Goal: Information Seeking & Learning: Learn about a topic

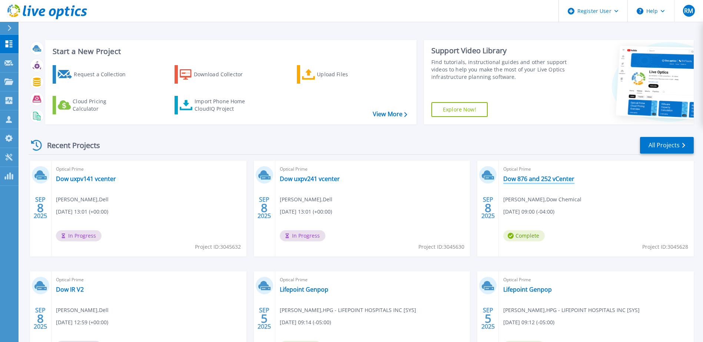
click at [554, 179] on link "Dow 876 and 252 vCenter" at bounding box center [538, 178] width 71 height 7
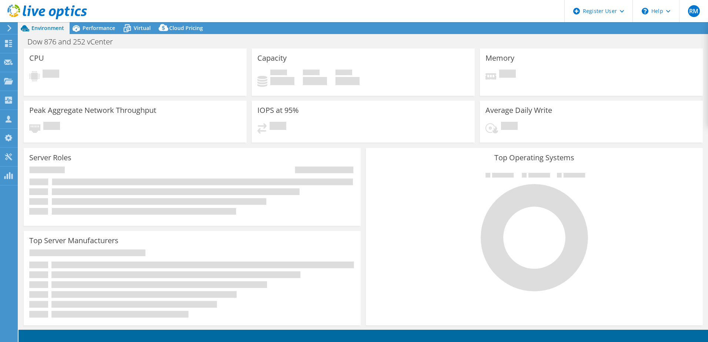
select select "USD"
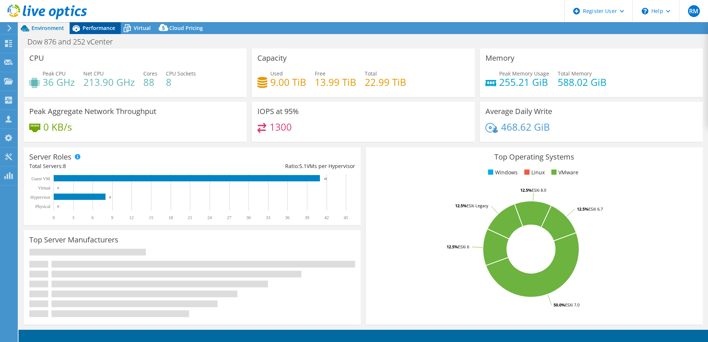
click at [105, 31] on span "Performance" at bounding box center [99, 27] width 33 height 7
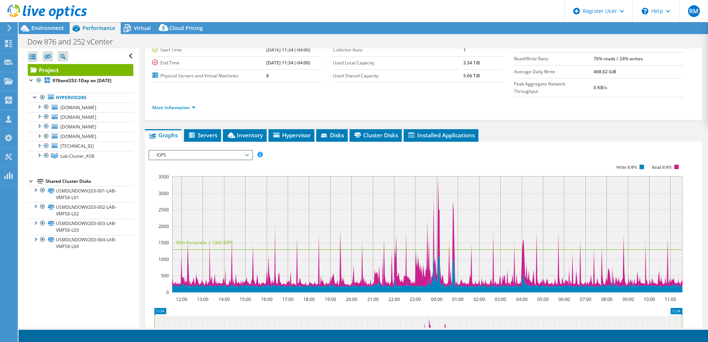
scroll to position [74, 0]
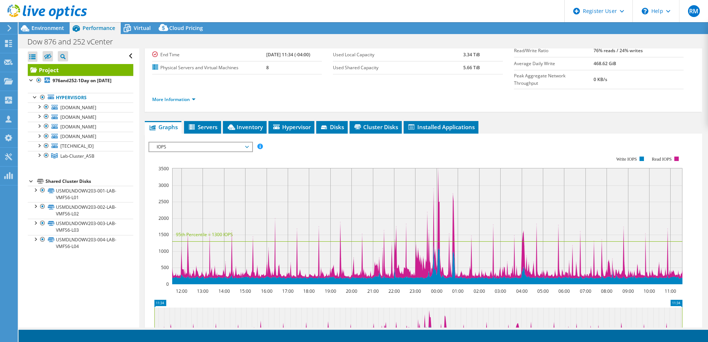
click at [202, 143] on span "IOPS" at bounding box center [200, 147] width 95 height 9
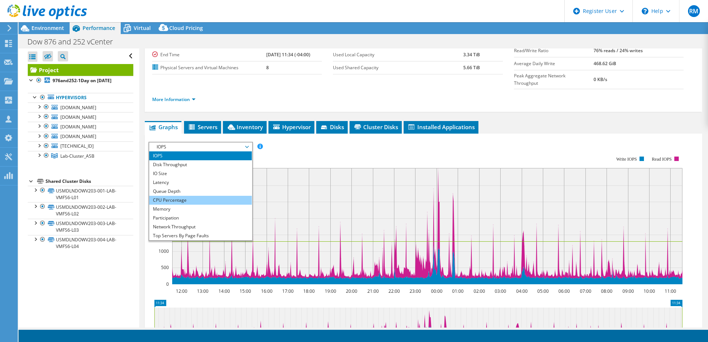
click at [185, 196] on li "CPU Percentage" at bounding box center [200, 200] width 103 height 9
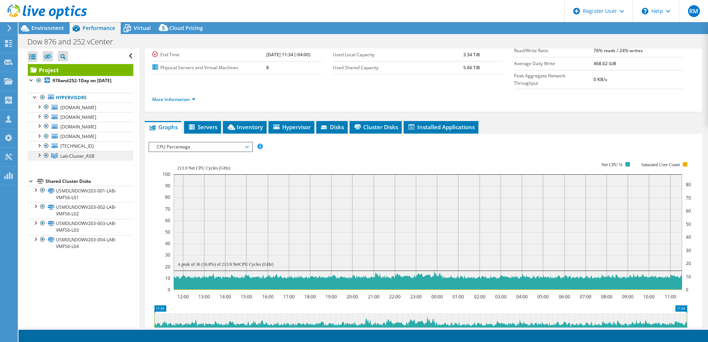
click at [94, 157] on link "Lab-Cluster_ASB" at bounding box center [81, 156] width 106 height 10
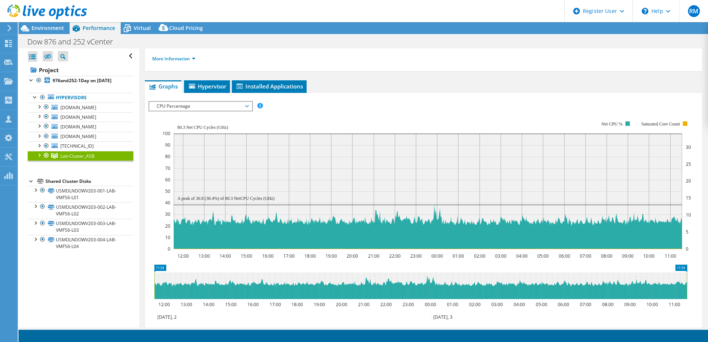
click at [40, 14] on use at bounding box center [47, 11] width 80 height 15
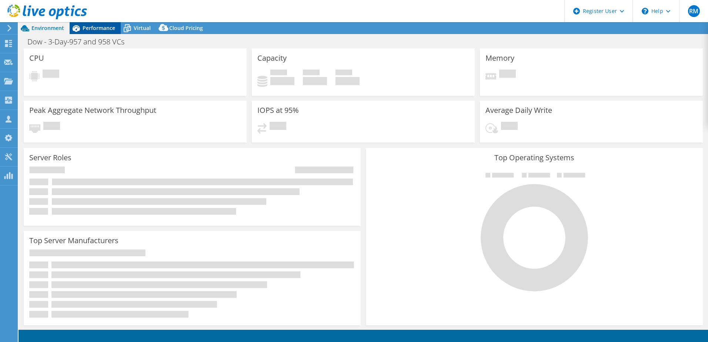
click at [94, 28] on span "Performance" at bounding box center [99, 27] width 33 height 7
click at [98, 29] on span "Performance" at bounding box center [99, 27] width 33 height 7
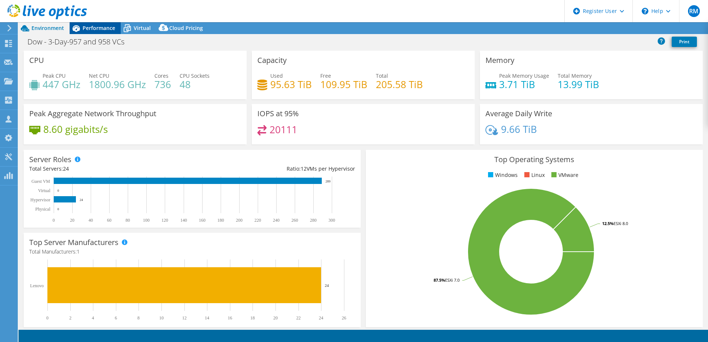
click at [100, 30] on span "Performance" at bounding box center [99, 27] width 33 height 7
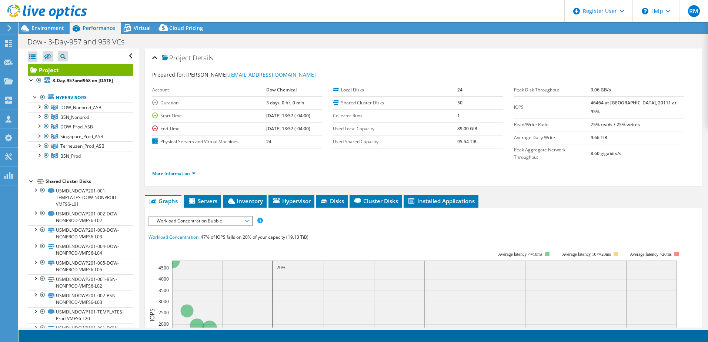
click at [183, 172] on div "Project Details Prepared for: Calob Horton, chorton3@dow.com Account Dow Chemic…" at bounding box center [423, 295] width 569 height 493
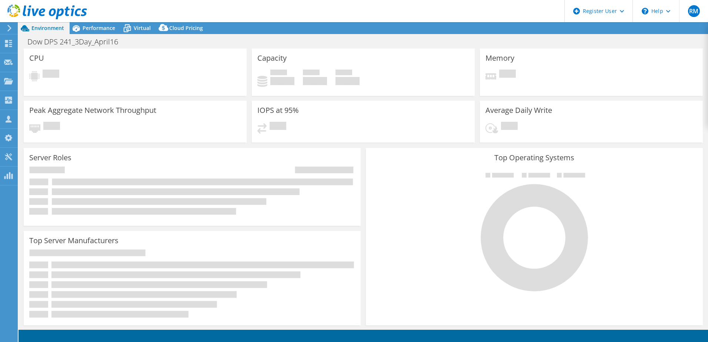
select select "USD"
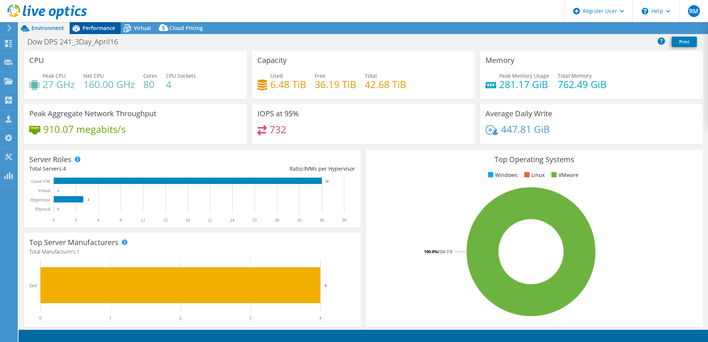
click at [99, 30] on span "Performance" at bounding box center [99, 27] width 33 height 7
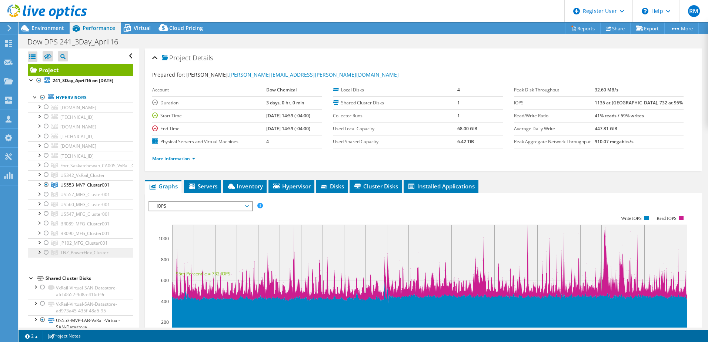
click at [82, 256] on span "TNZ_PowerFlex_Cluster" at bounding box center [84, 253] width 48 height 6
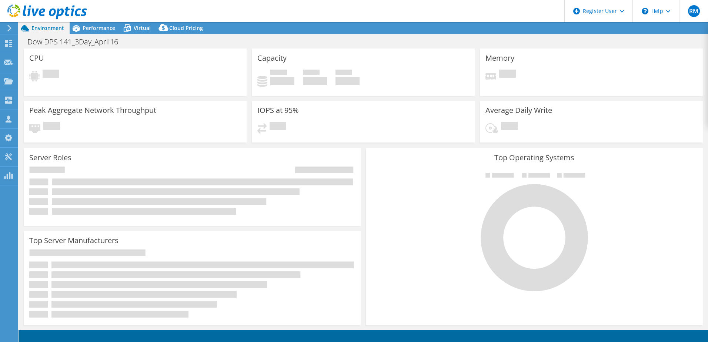
select select "USD"
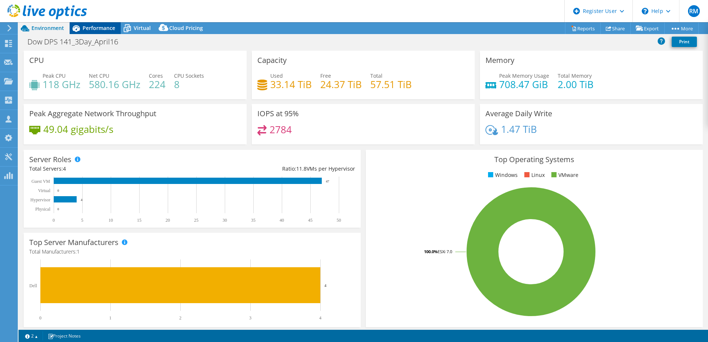
click at [99, 25] on span "Performance" at bounding box center [99, 27] width 33 height 7
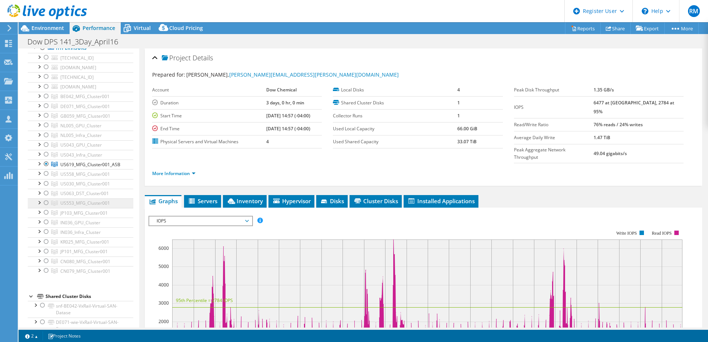
scroll to position [37, 0]
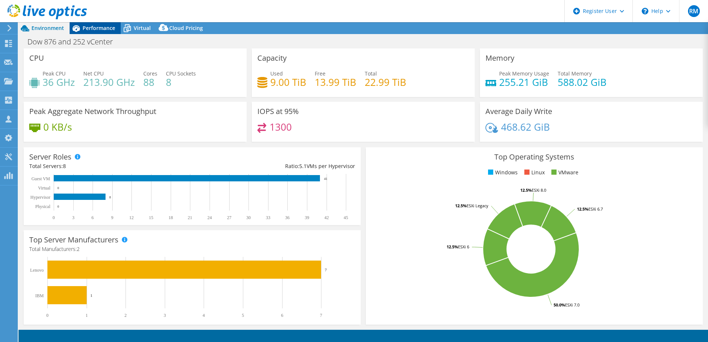
click at [96, 28] on span "Performance" at bounding box center [99, 27] width 33 height 7
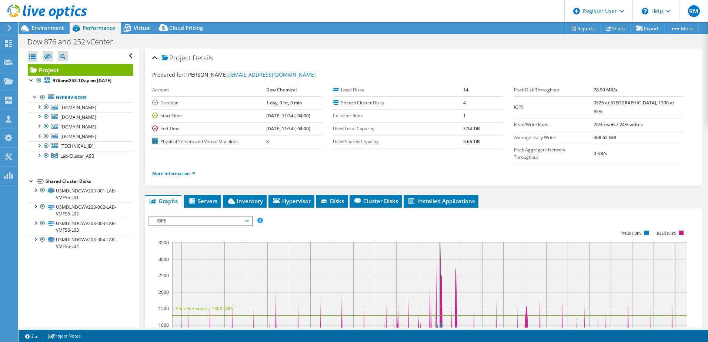
drag, startPoint x: 67, startPoint y: 16, endPoint x: 71, endPoint y: 16, distance: 4.5
click at [67, 16] on icon at bounding box center [47, 11] width 80 height 15
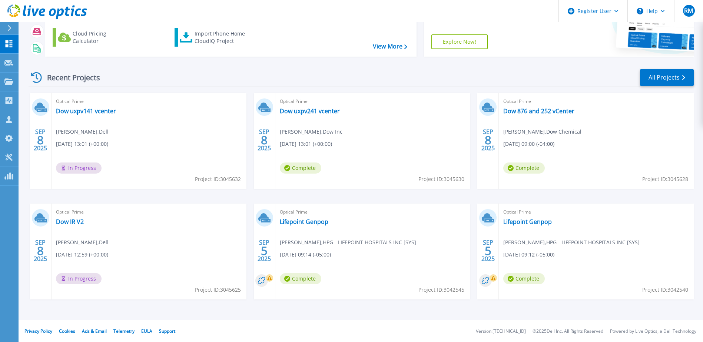
scroll to position [68, 0]
click at [532, 109] on link "Dow 876 and 252 vCenter" at bounding box center [538, 110] width 71 height 7
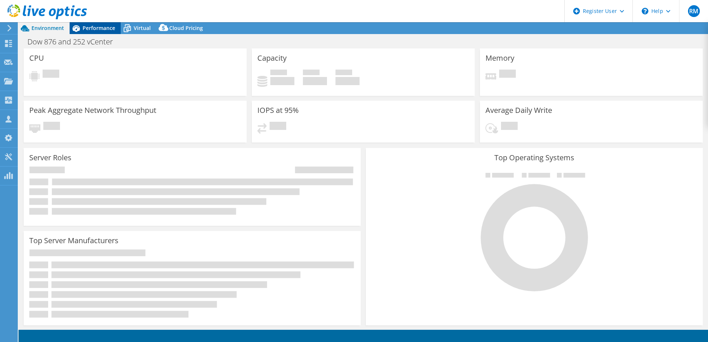
select select "USD"
click at [96, 32] on div "Performance" at bounding box center [95, 28] width 51 height 12
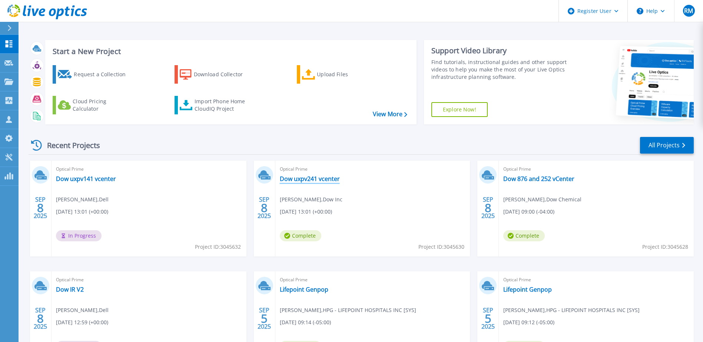
click at [331, 179] on link "Dow uxpv241 vcenter" at bounding box center [310, 178] width 60 height 7
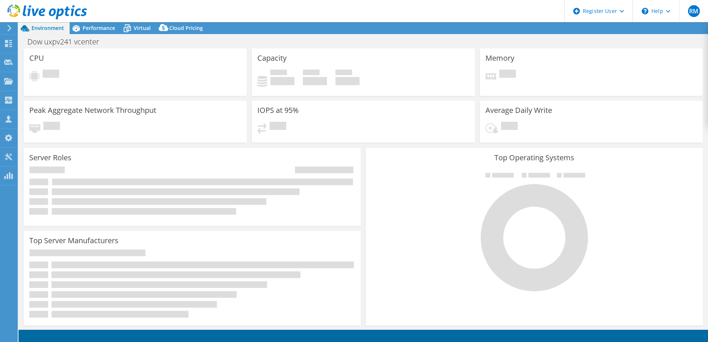
select select "USD"
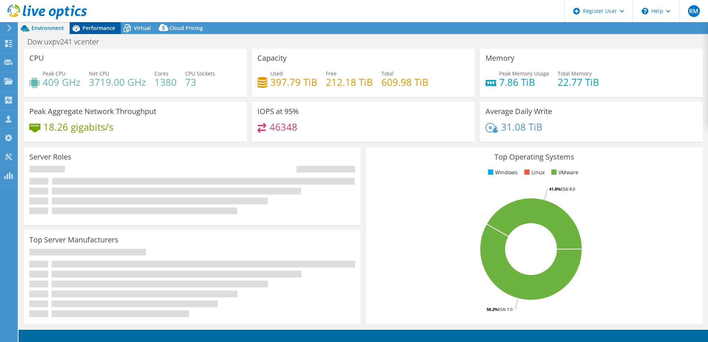
click at [87, 26] on span "Performance" at bounding box center [99, 27] width 33 height 7
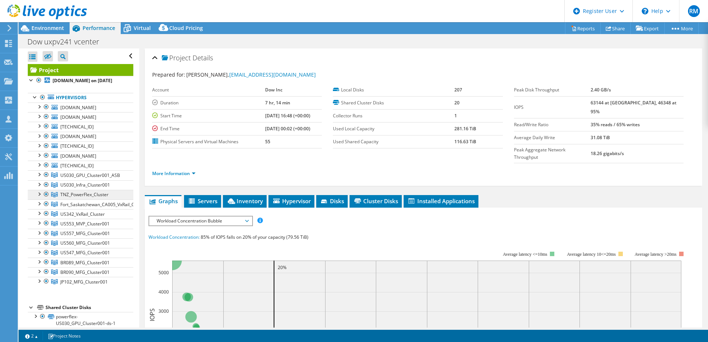
drag, startPoint x: 109, startPoint y: 202, endPoint x: 61, endPoint y: 201, distance: 48.5
click at [61, 200] on link "TNZ_PowerFlex_Cluster" at bounding box center [81, 195] width 106 height 10
copy span "TNZ_PowerFlex_Cluster"
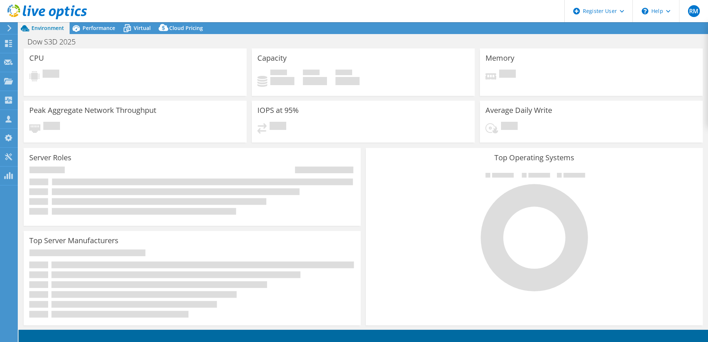
select select "USD"
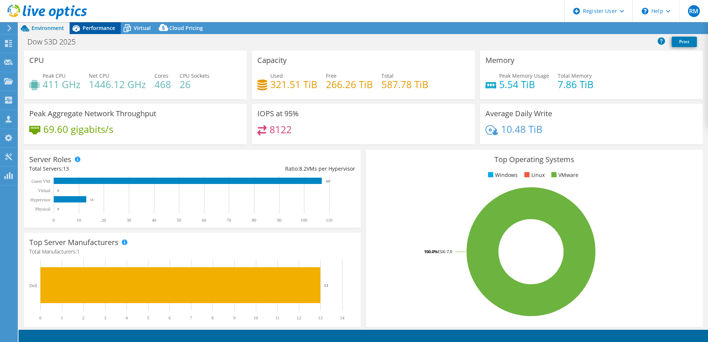
click at [100, 31] on span "Performance" at bounding box center [99, 27] width 33 height 7
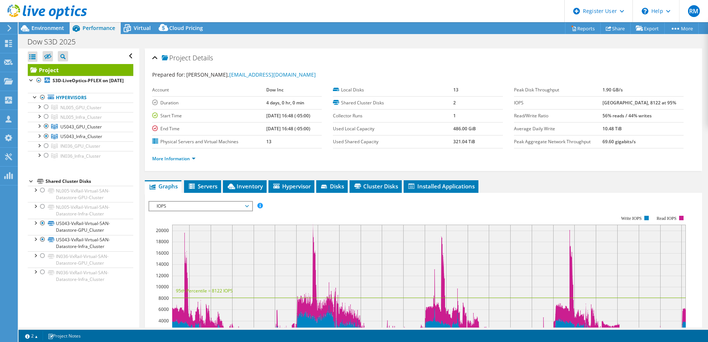
click at [213, 159] on ul "More Information" at bounding box center [423, 158] width 543 height 10
click at [51, 34] on div "Dow S3D 2025 Print" at bounding box center [364, 41] width 690 height 14
click at [50, 29] on span "Environment" at bounding box center [47, 27] width 33 height 7
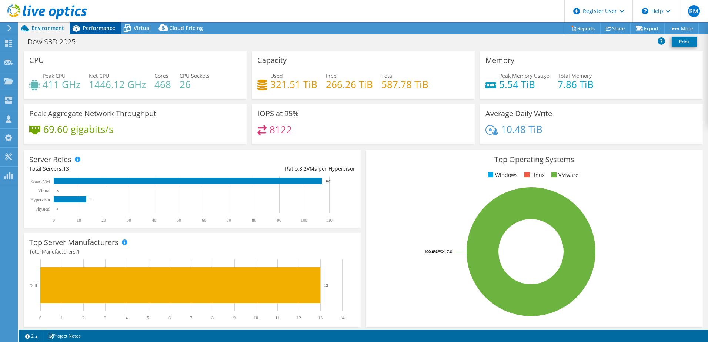
click at [79, 28] on icon at bounding box center [76, 28] width 7 height 7
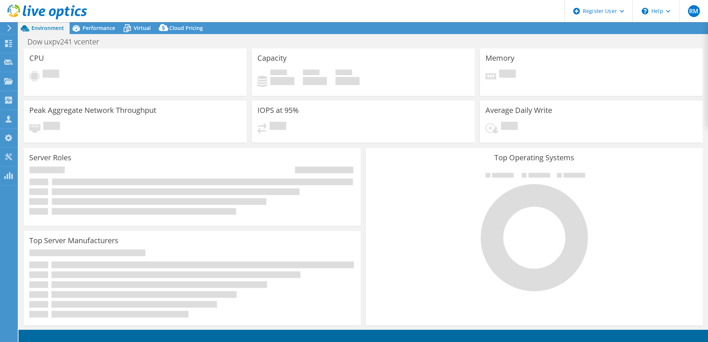
select select "USD"
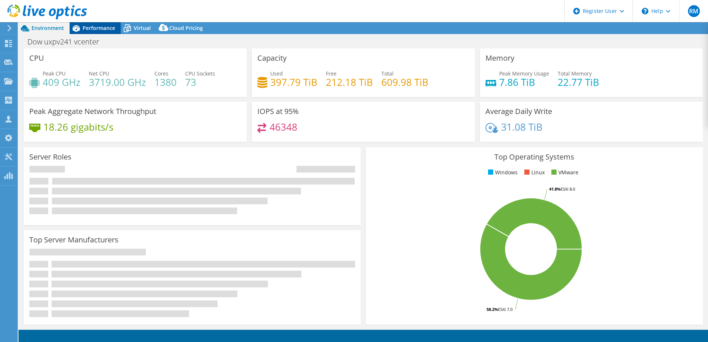
click at [86, 31] on span "Performance" at bounding box center [99, 27] width 33 height 7
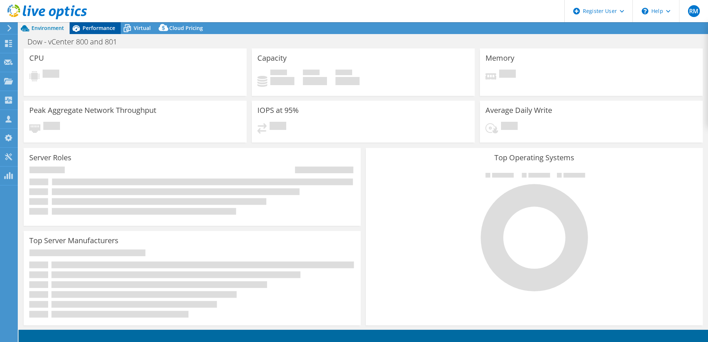
select select "USD"
click at [106, 26] on span "Performance" at bounding box center [99, 27] width 33 height 7
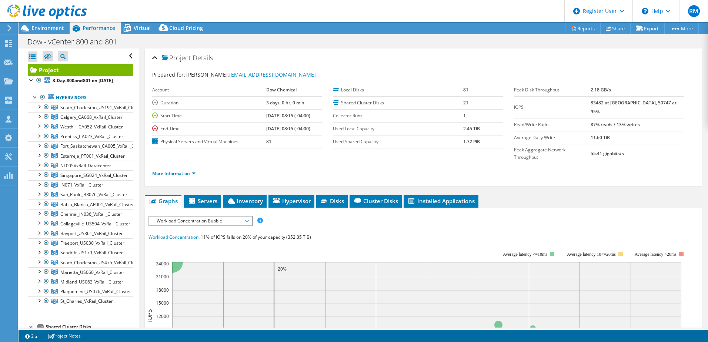
drag, startPoint x: 45, startPoint y: 11, endPoint x: 55, endPoint y: 13, distance: 10.6
click at [45, 11] on use at bounding box center [47, 11] width 80 height 15
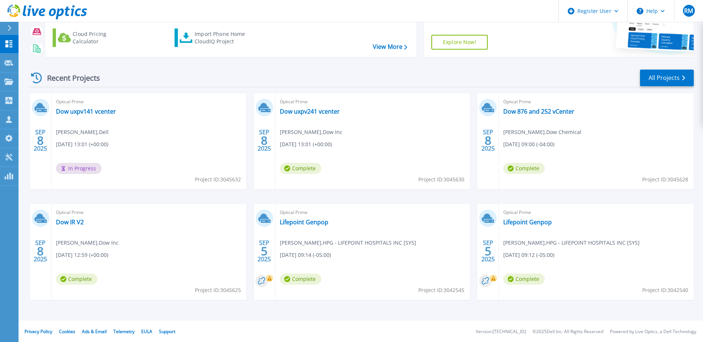
scroll to position [68, 0]
click at [75, 222] on link "Dow IR V2" at bounding box center [70, 221] width 28 height 7
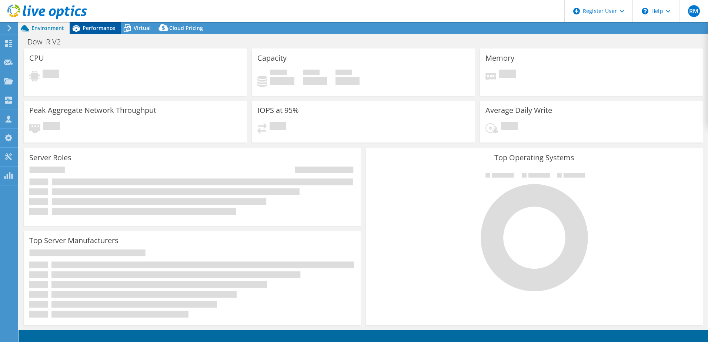
select select "USD"
click at [103, 23] on div "Performance" at bounding box center [95, 28] width 51 height 12
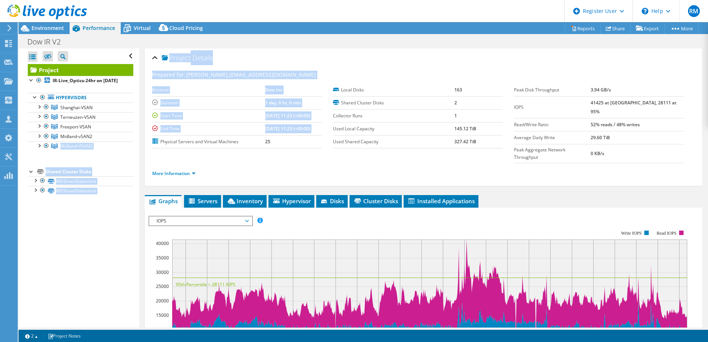
drag, startPoint x: 102, startPoint y: 142, endPoint x: 151, endPoint y: 142, distance: 48.5
click at [151, 142] on div "Open All Close All Hide Excluded Nodes Project Tree Filter" at bounding box center [364, 188] width 690 height 279
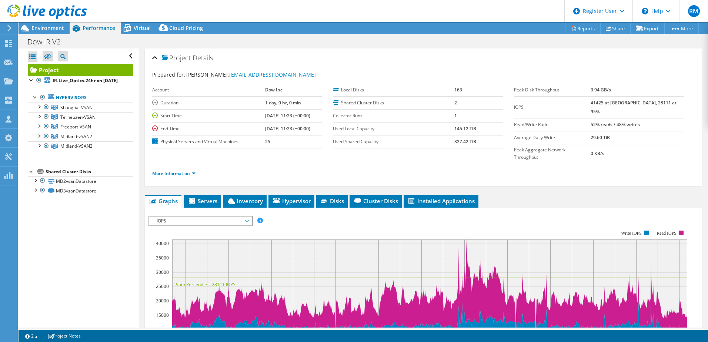
click at [149, 197] on span "Graphs" at bounding box center [163, 200] width 29 height 7
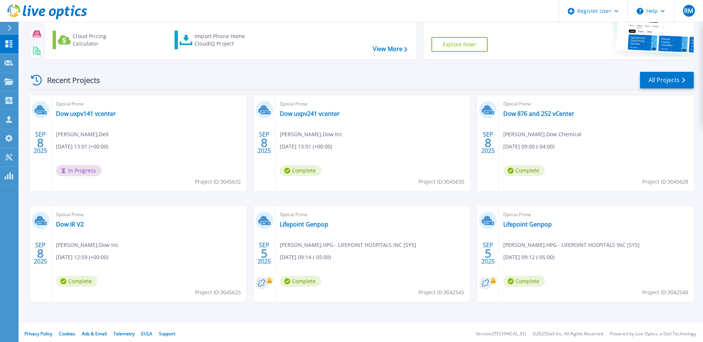
scroll to position [68, 0]
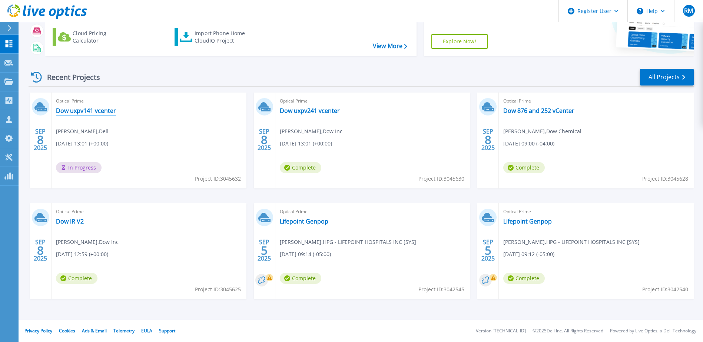
click at [102, 110] on link "Dow uxpv141 vcenter" at bounding box center [86, 110] width 60 height 7
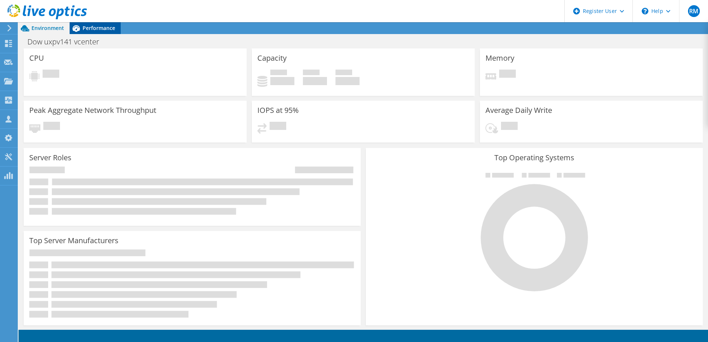
click at [89, 27] on span "Performance" at bounding box center [99, 27] width 33 height 7
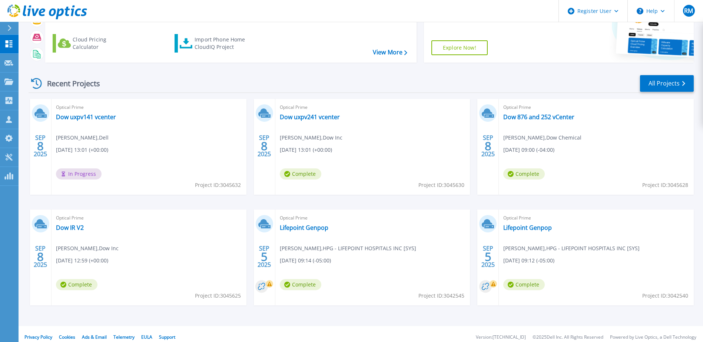
scroll to position [68, 0]
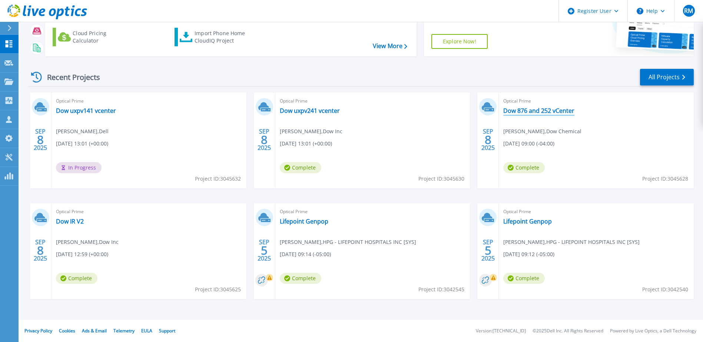
click at [524, 107] on link "Dow 876 and 252 vCenter" at bounding box center [538, 110] width 71 height 7
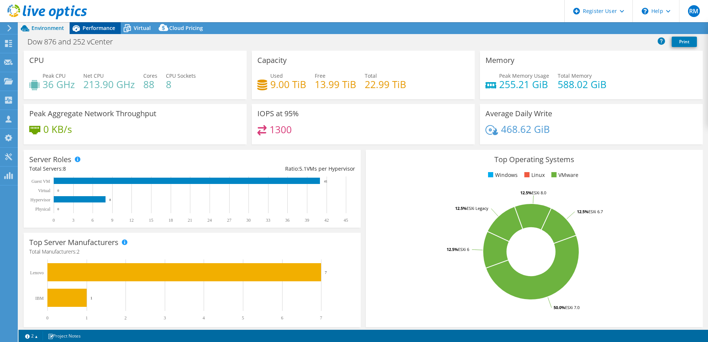
select select "USD"
click at [102, 29] on span "Performance" at bounding box center [99, 27] width 33 height 7
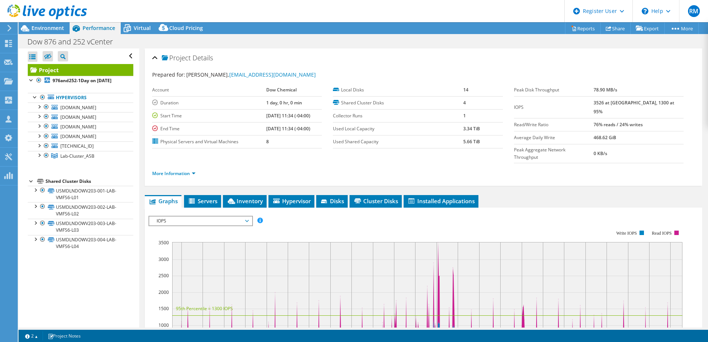
click at [39, 9] on use at bounding box center [47, 11] width 80 height 15
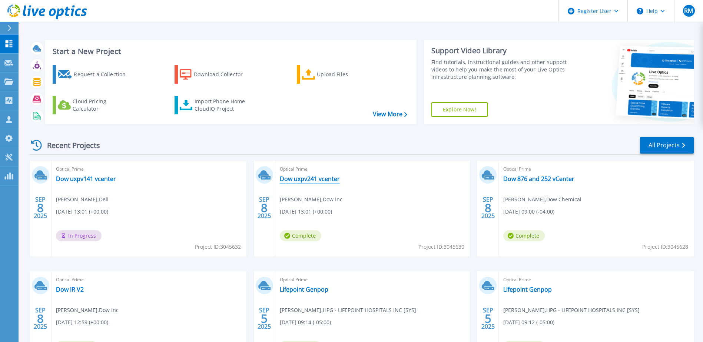
click at [302, 177] on link "Dow uxpv241 vcenter" at bounding box center [310, 178] width 60 height 7
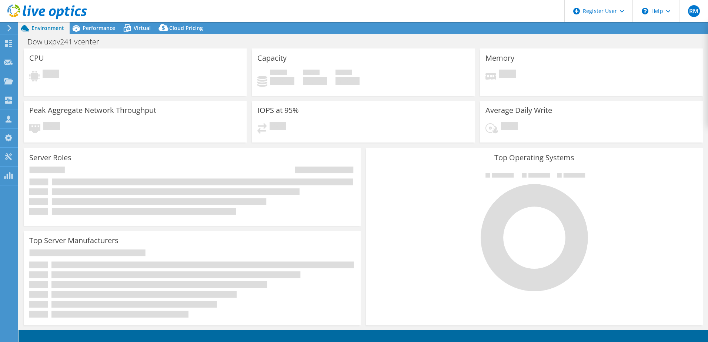
select select "USD"
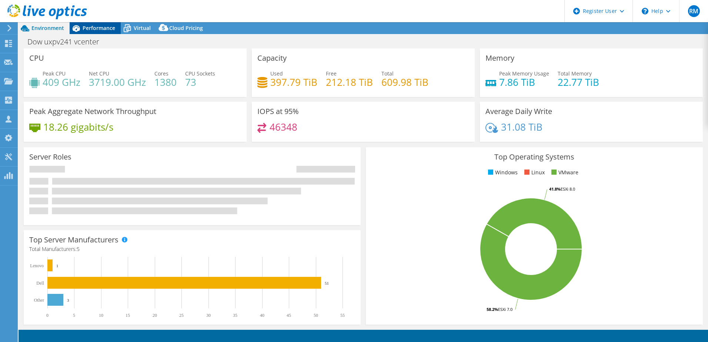
click at [100, 27] on span "Performance" at bounding box center [99, 27] width 33 height 7
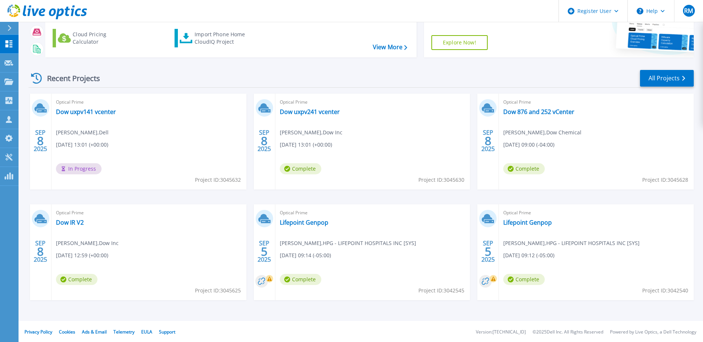
scroll to position [68, 0]
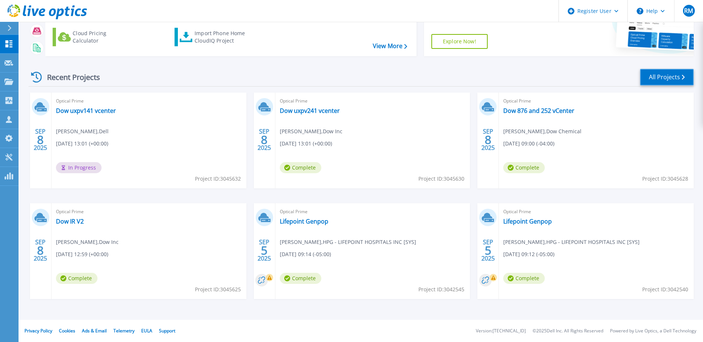
click at [664, 71] on link "All Projects" at bounding box center [667, 77] width 54 height 17
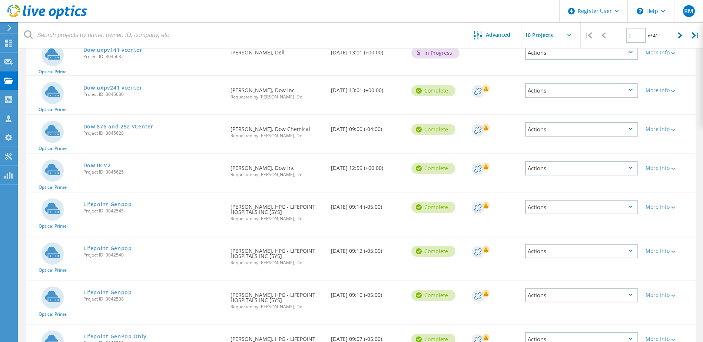
scroll to position [20, 0]
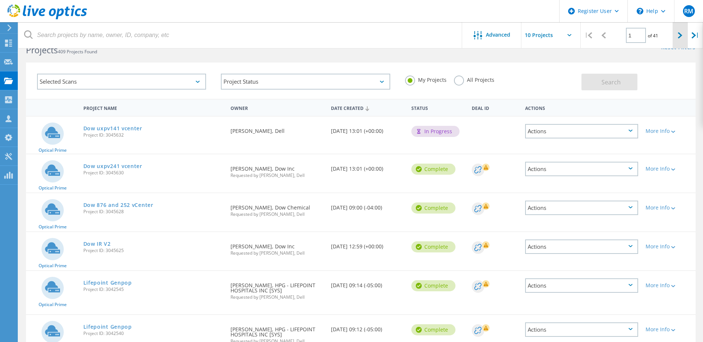
click at [685, 36] on div at bounding box center [679, 35] width 15 height 26
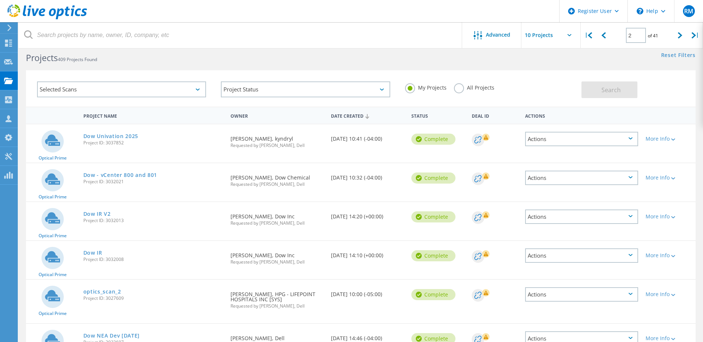
scroll to position [0, 0]
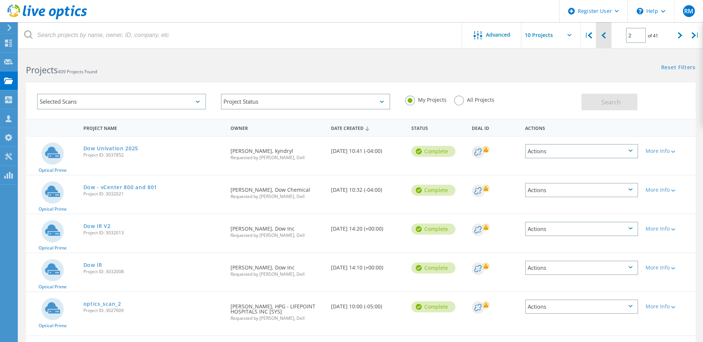
click at [605, 36] on icon at bounding box center [603, 35] width 4 height 6
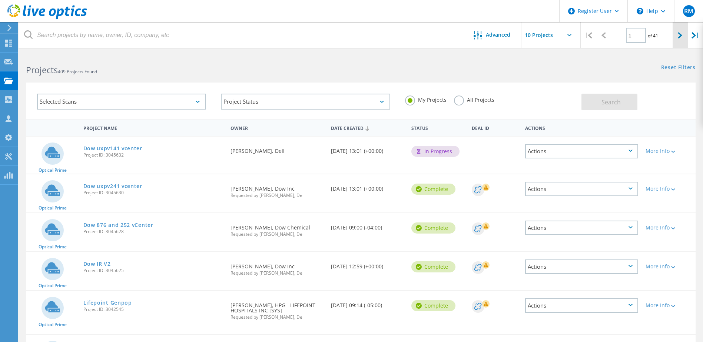
click at [683, 38] on div at bounding box center [679, 35] width 15 height 26
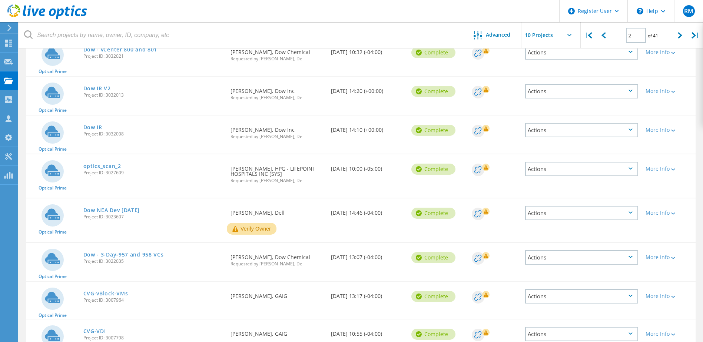
scroll to position [34, 0]
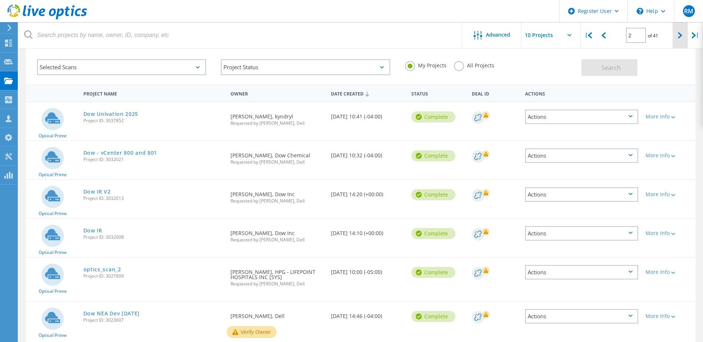
click at [676, 37] on div at bounding box center [679, 35] width 15 height 26
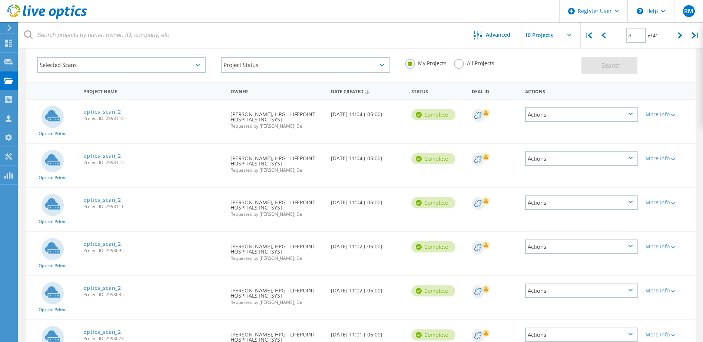
scroll to position [0, 0]
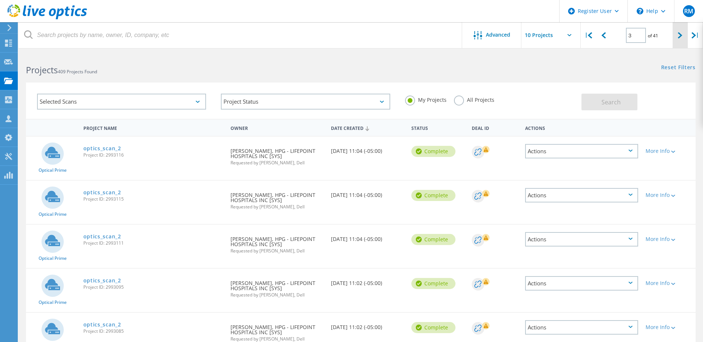
click at [681, 36] on icon at bounding box center [680, 35] width 4 height 6
type input "4"
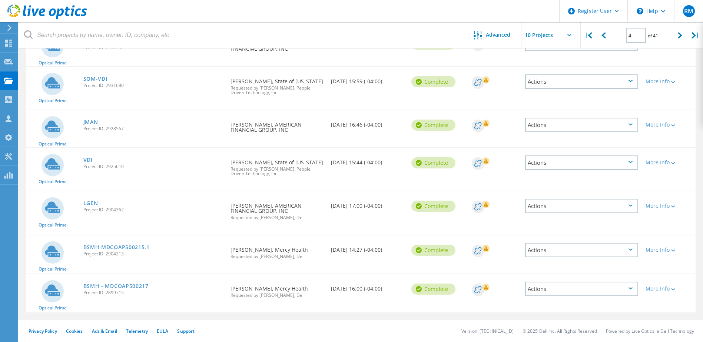
scroll to position [155, 0]
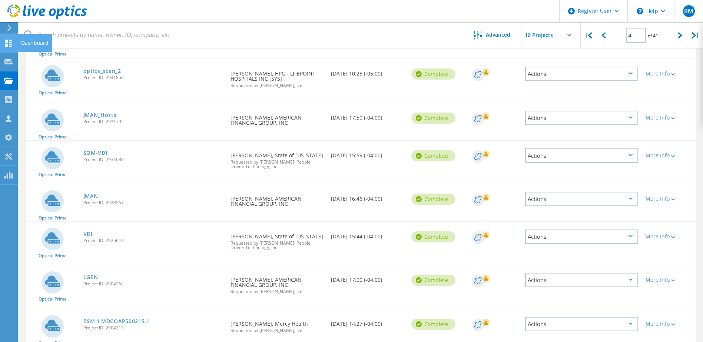
click at [10, 46] on use at bounding box center [8, 43] width 7 height 7
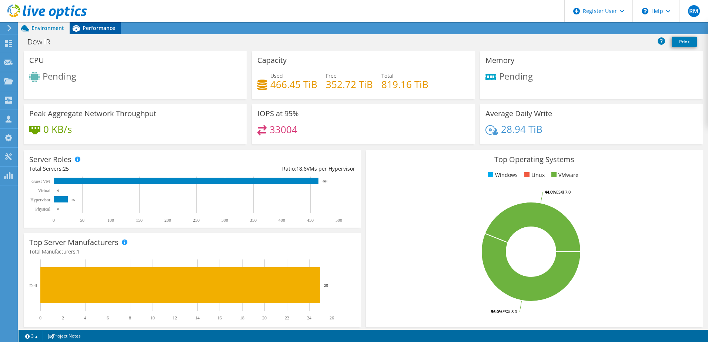
drag, startPoint x: 81, startPoint y: 28, endPoint x: 103, endPoint y: 30, distance: 21.6
click at [81, 28] on icon at bounding box center [76, 28] width 13 height 13
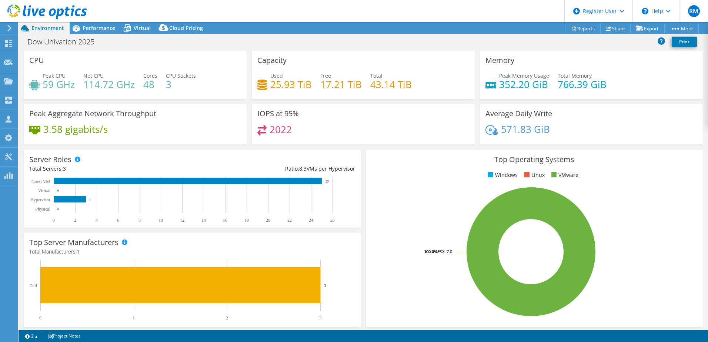
select select "USD"
click at [86, 33] on div "Performance" at bounding box center [95, 28] width 51 height 12
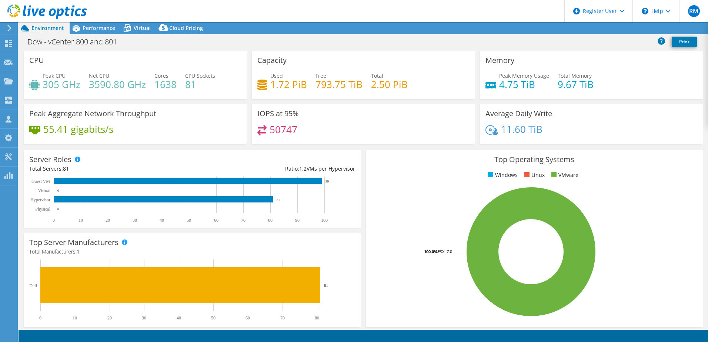
select select "USD"
click at [96, 29] on span "Performance" at bounding box center [99, 27] width 33 height 7
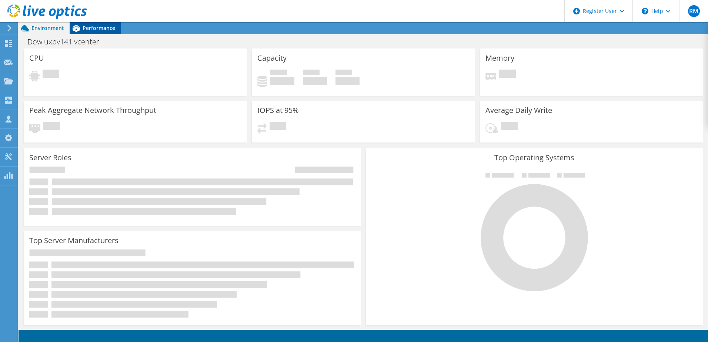
click at [94, 25] on span "Performance" at bounding box center [99, 27] width 33 height 7
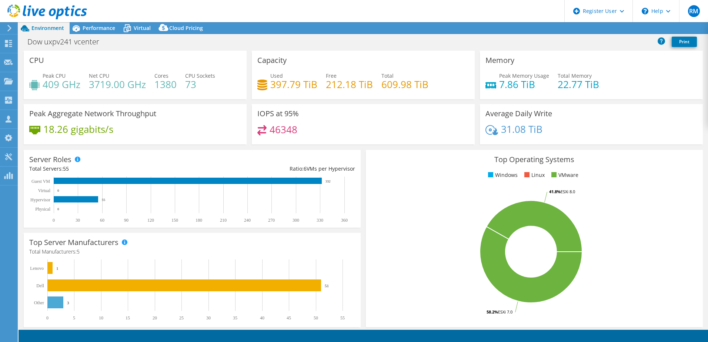
select select "USD"
click at [96, 31] on span "Performance" at bounding box center [99, 27] width 33 height 7
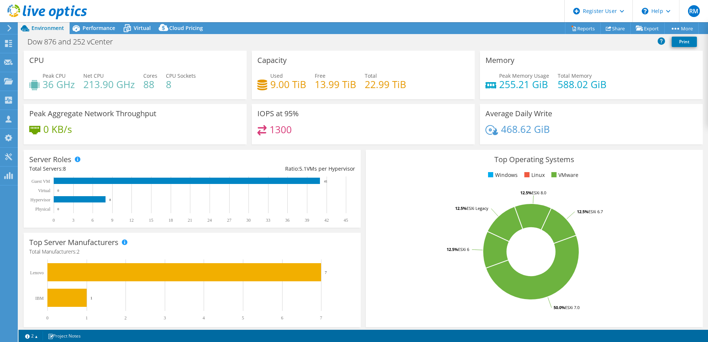
select select "USD"
click at [96, 29] on span "Performance" at bounding box center [99, 27] width 33 height 7
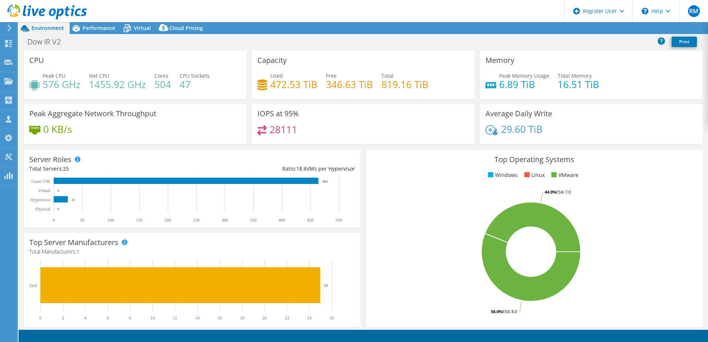
select select "USD"
click at [93, 30] on span "Performance" at bounding box center [99, 27] width 33 height 7
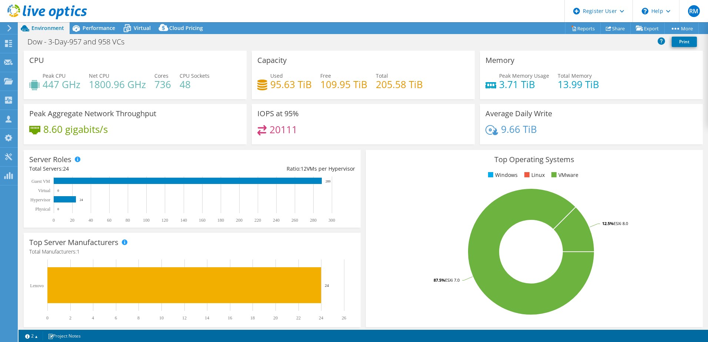
select select "USD"
click at [94, 29] on span "Performance" at bounding box center [99, 27] width 33 height 7
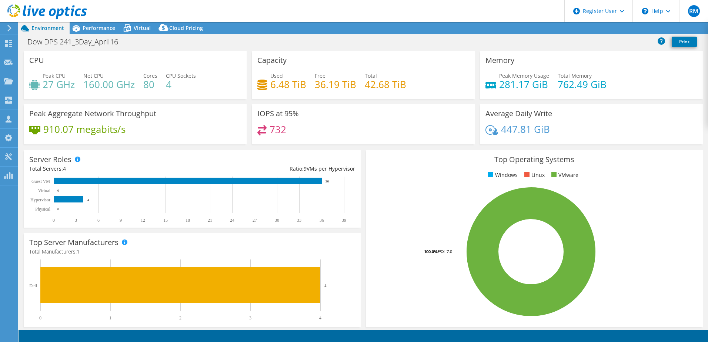
select select "USD"
click at [94, 23] on div "Performance" at bounding box center [95, 28] width 51 height 12
select select "USD"
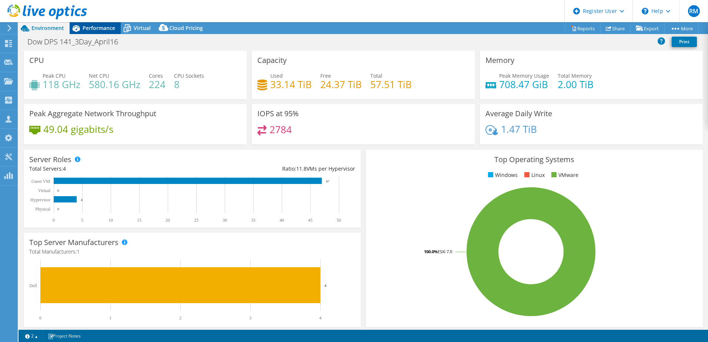
click at [106, 31] on span "Performance" at bounding box center [99, 27] width 33 height 7
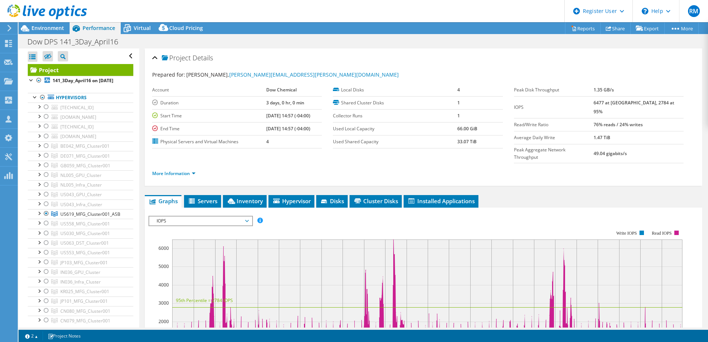
click at [34, 13] on use at bounding box center [47, 11] width 80 height 15
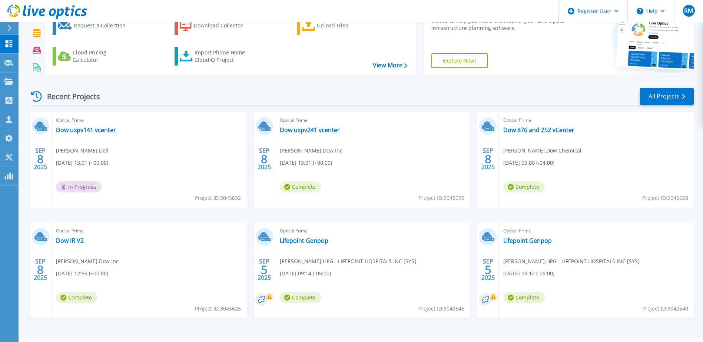
scroll to position [68, 0]
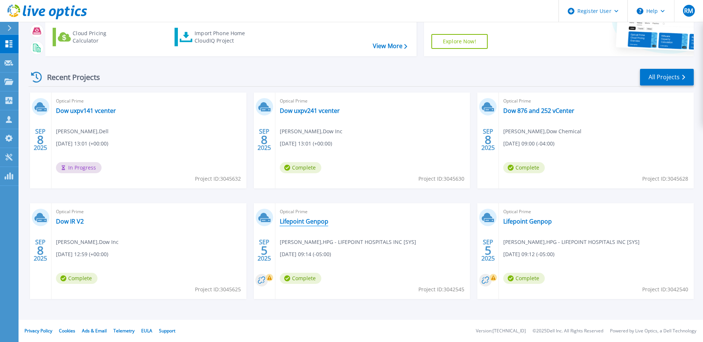
click at [311, 223] on link "Lifepoint Genpop" at bounding box center [304, 221] width 49 height 7
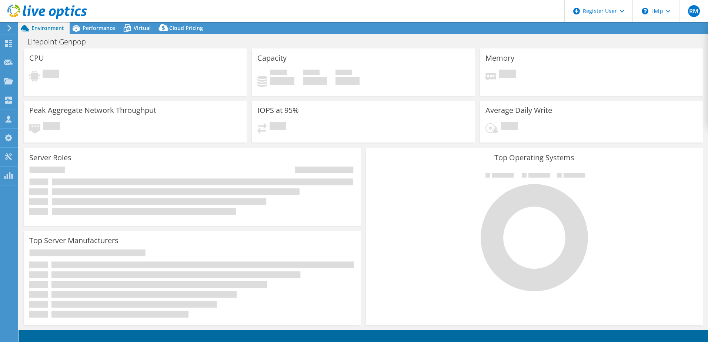
select select "USD"
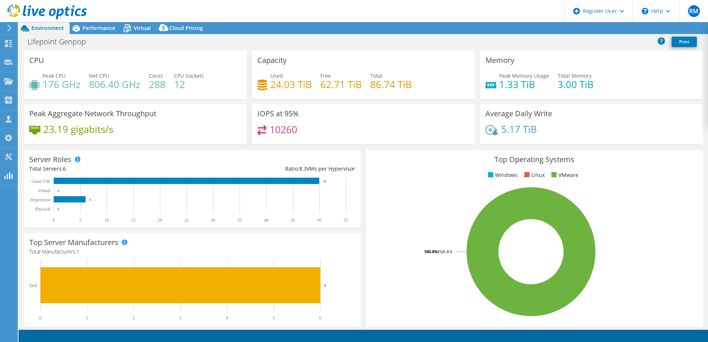
click at [86, 23] on div at bounding box center [43, 12] width 87 height 25
click at [96, 32] on div "Performance" at bounding box center [95, 28] width 51 height 12
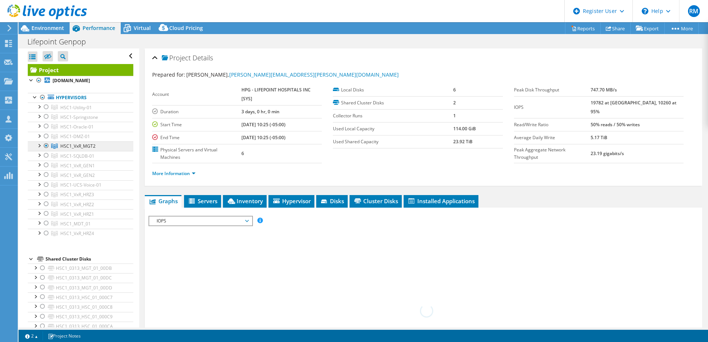
click at [103, 144] on link "HSC1_VxR_MGT2" at bounding box center [81, 147] width 106 height 10
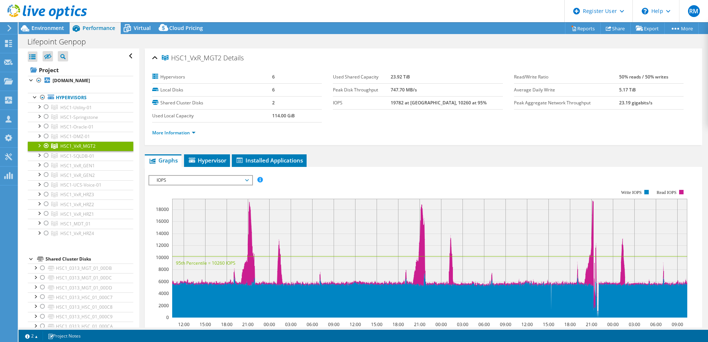
drag, startPoint x: 105, startPoint y: 147, endPoint x: 60, endPoint y: 147, distance: 44.5
click at [60, 147] on link "HSC1_VxR_MGT2" at bounding box center [81, 147] width 106 height 10
copy span "HSC1_VxR_MGT2"
click at [34, 143] on link "HSC1_VxR_MGT2" at bounding box center [81, 147] width 106 height 10
click at [37, 146] on div at bounding box center [38, 145] width 7 height 7
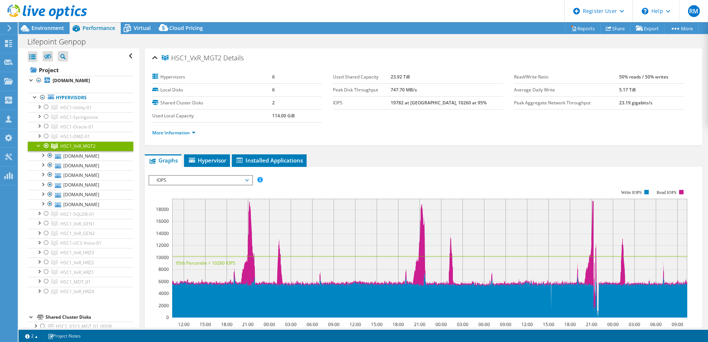
click at [41, 13] on use at bounding box center [47, 11] width 80 height 15
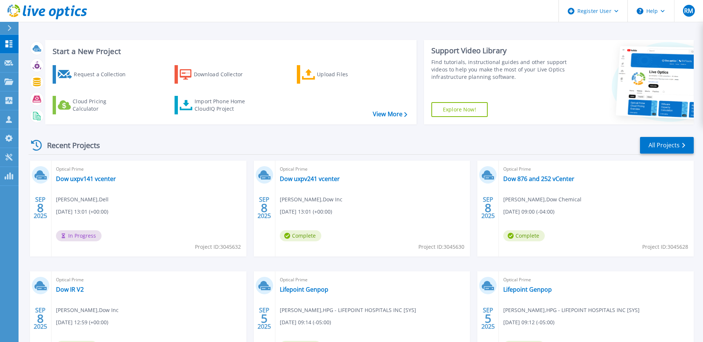
click at [144, 173] on span "Optical Prime" at bounding box center [149, 169] width 186 height 8
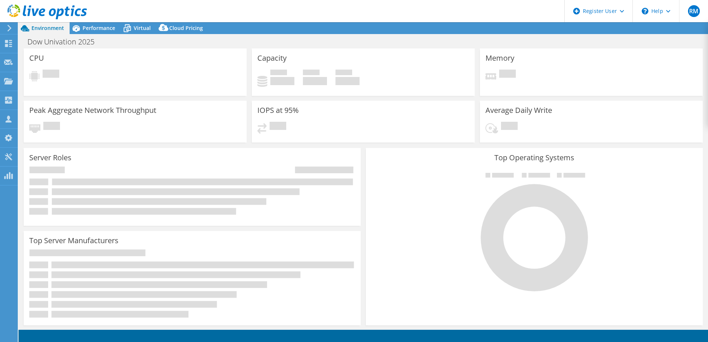
select select "USD"
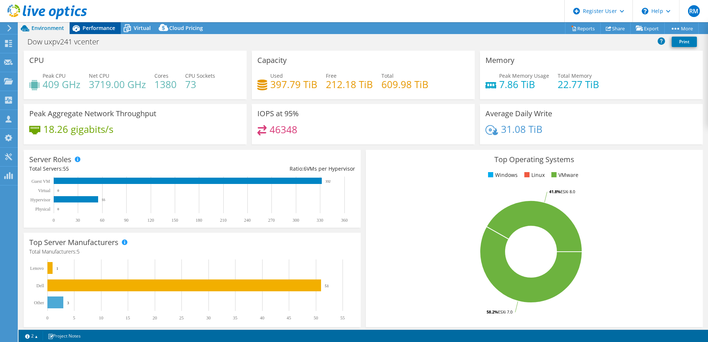
click at [94, 23] on div "Performance" at bounding box center [95, 28] width 51 height 12
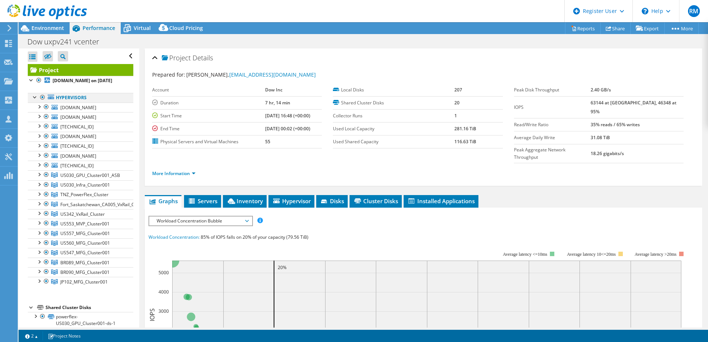
click at [41, 102] on div at bounding box center [42, 97] width 7 height 9
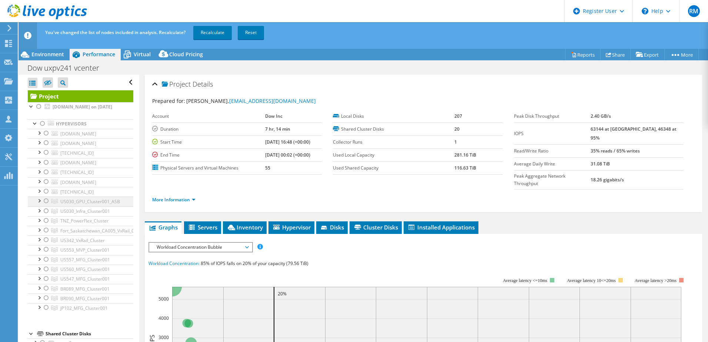
click at [46, 206] on div at bounding box center [46, 201] width 7 height 9
click at [219, 36] on link "Recalculate" at bounding box center [212, 32] width 39 height 13
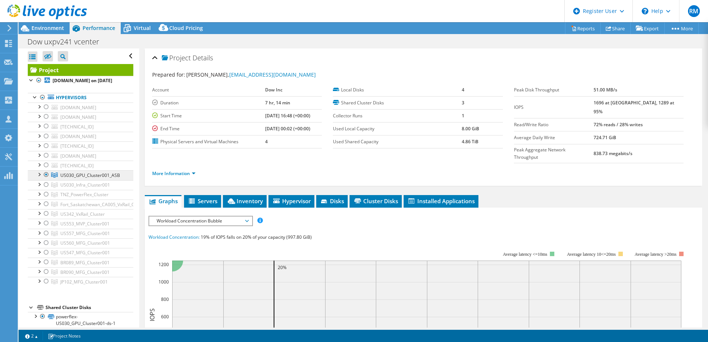
click at [109, 179] on span "US030_GPU_Cluster001_ASB" at bounding box center [90, 175] width 60 height 6
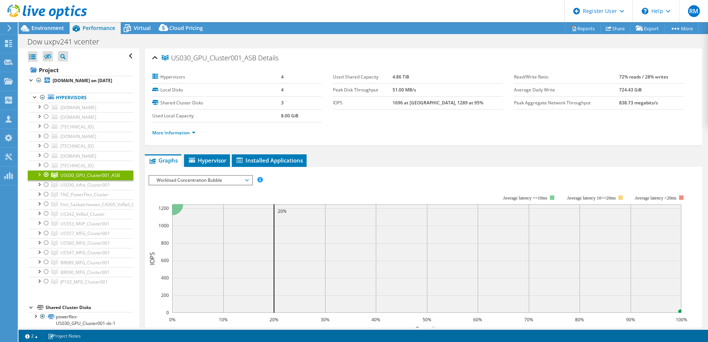
click at [193, 177] on span "Workload Concentration Bubble" at bounding box center [200, 180] width 95 height 9
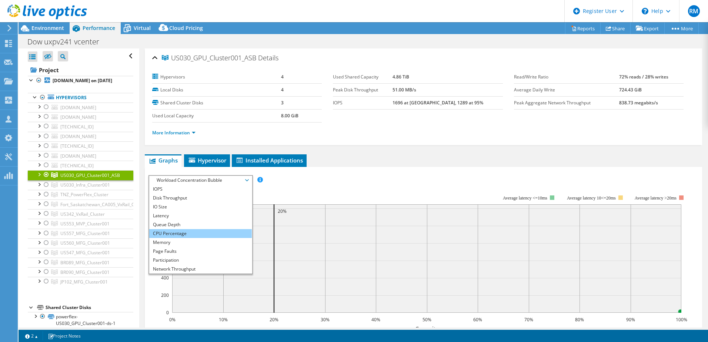
click at [187, 232] on li "CPU Percentage" at bounding box center [200, 233] width 103 height 9
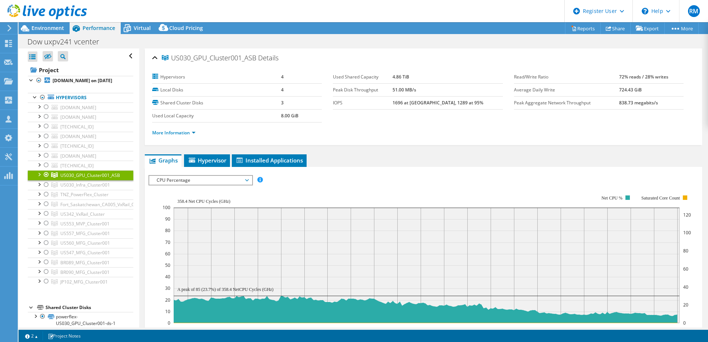
click at [196, 180] on span "CPU Percentage" at bounding box center [200, 180] width 95 height 9
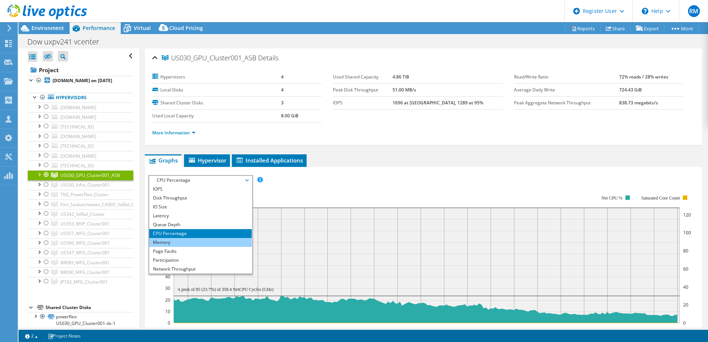
click at [198, 243] on li "Memory" at bounding box center [200, 242] width 103 height 9
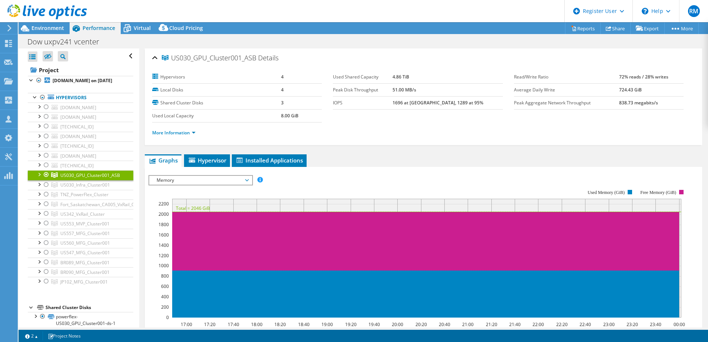
click at [40, 178] on div at bounding box center [38, 173] width 7 height 7
click at [183, 133] on link "More Information" at bounding box center [173, 133] width 43 height 6
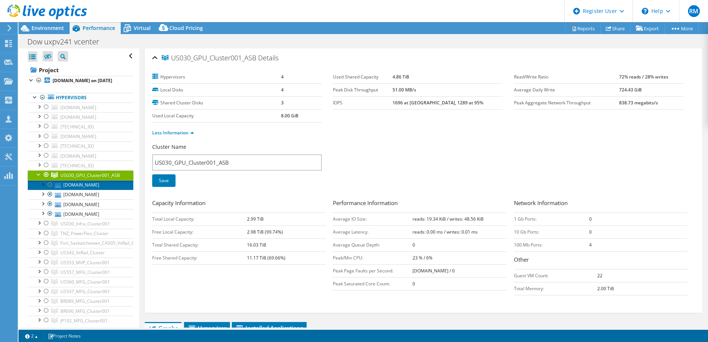
click at [99, 190] on link "usfrpgpfexprd02.dow.com" at bounding box center [81, 185] width 106 height 10
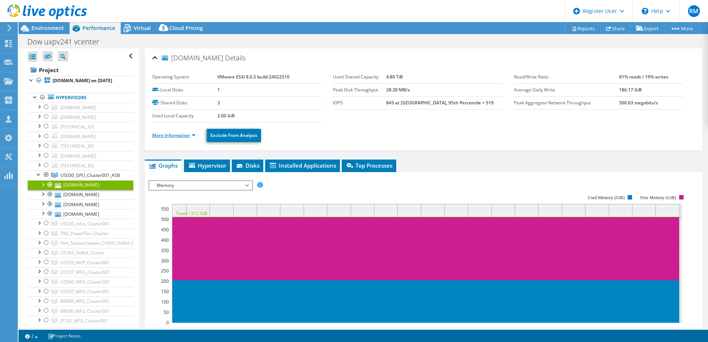
click at [183, 137] on link "More Information" at bounding box center [173, 135] width 43 height 6
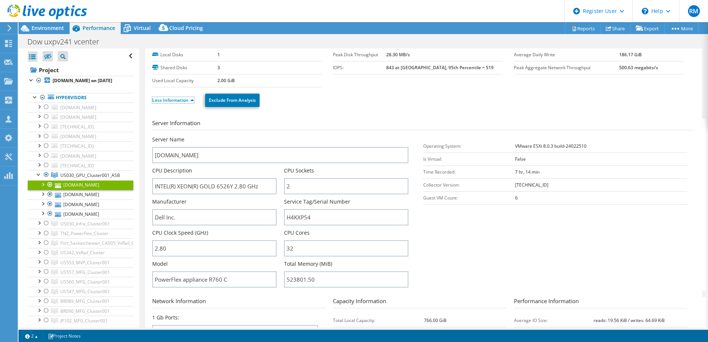
scroll to position [111, 0]
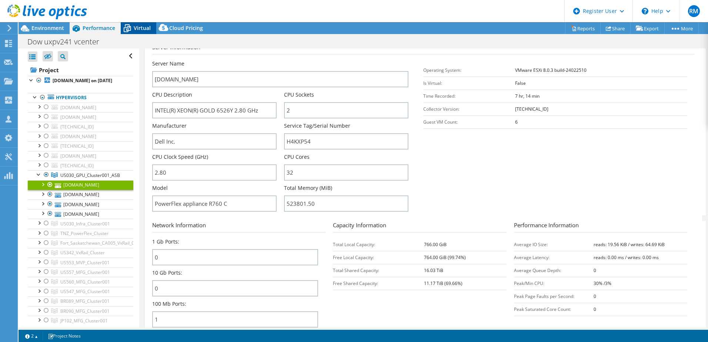
click at [135, 30] on span "Virtual" at bounding box center [142, 27] width 17 height 7
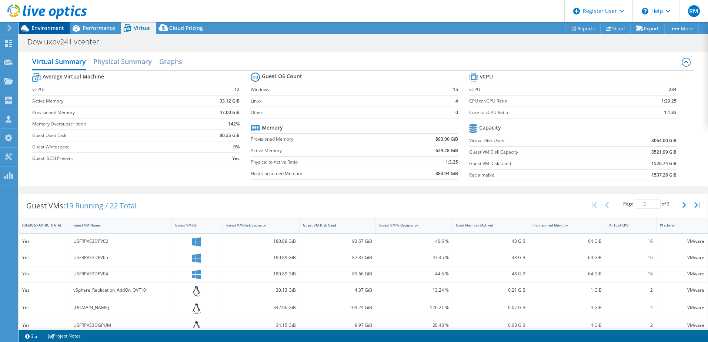
click at [49, 31] on span "Environment" at bounding box center [47, 27] width 33 height 7
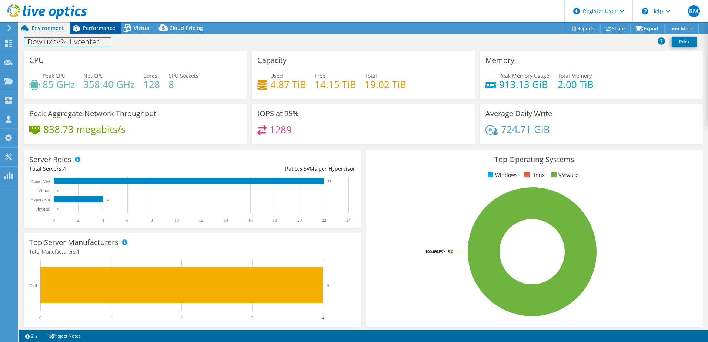
click at [89, 36] on div "Dow uxpv241 vcenter Print" at bounding box center [364, 42] width 690 height 14
click at [92, 30] on span "Performance" at bounding box center [99, 27] width 33 height 7
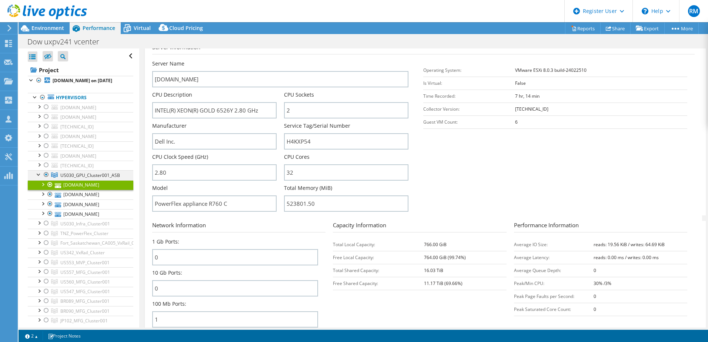
click at [37, 178] on div at bounding box center [38, 173] width 7 height 7
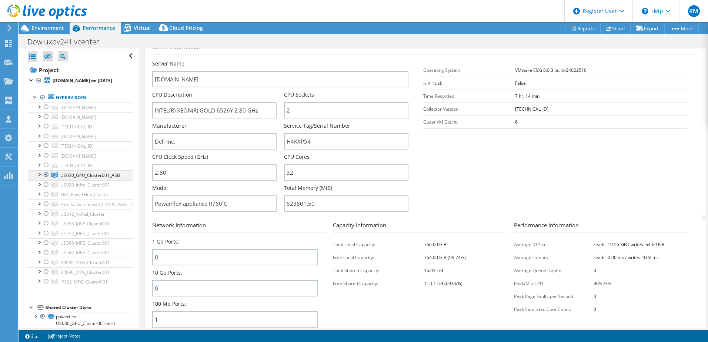
click at [47, 179] on div at bounding box center [46, 174] width 7 height 9
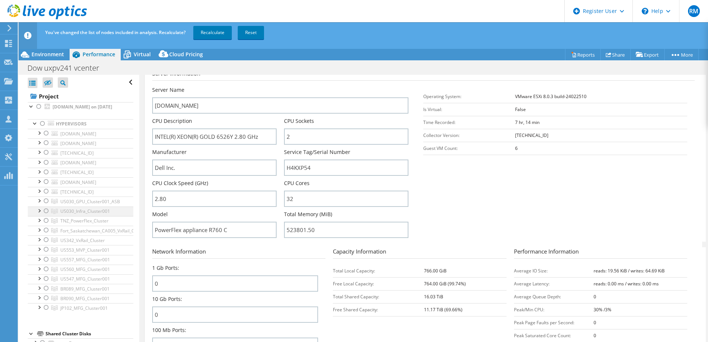
click at [46, 216] on div at bounding box center [46, 211] width 7 height 9
click at [214, 31] on link "Recalculate" at bounding box center [212, 32] width 39 height 13
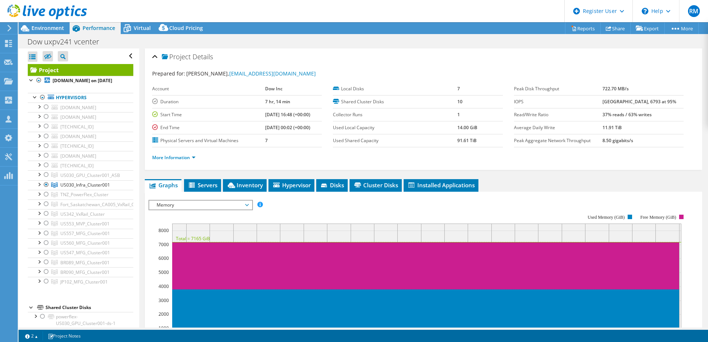
scroll to position [0, 0]
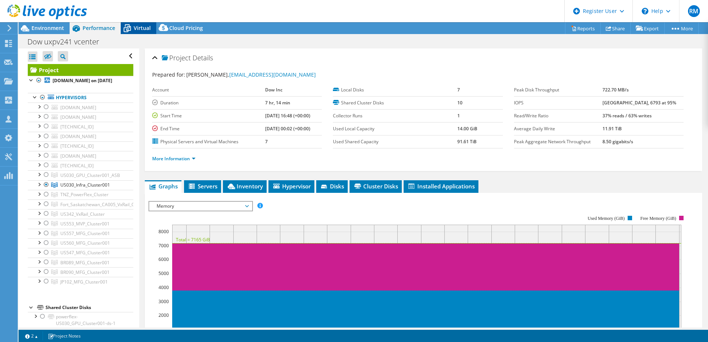
click at [139, 31] on div "Virtual" at bounding box center [139, 28] width 36 height 12
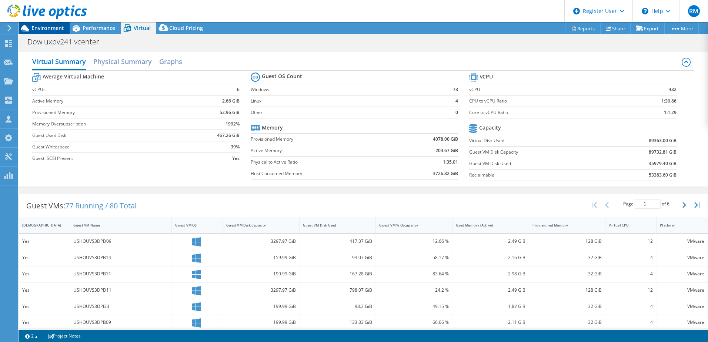
click at [51, 30] on span "Environment" at bounding box center [47, 27] width 33 height 7
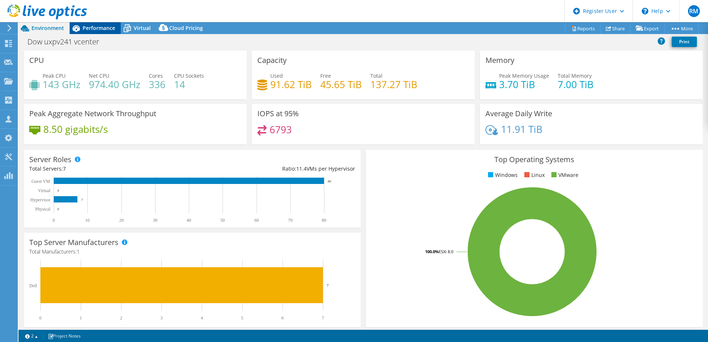
click at [98, 28] on span "Performance" at bounding box center [99, 27] width 33 height 7
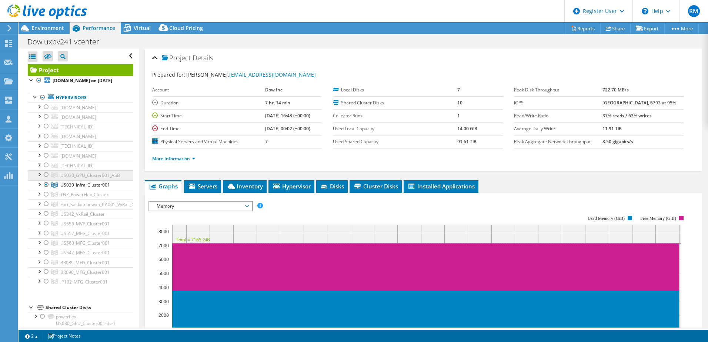
click at [52, 178] on icon at bounding box center [54, 175] width 7 height 5
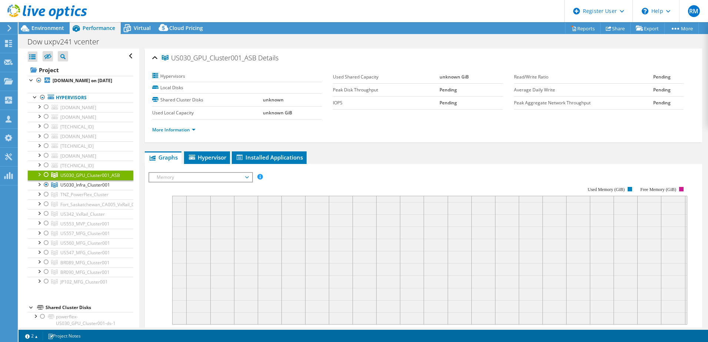
click at [46, 179] on div at bounding box center [46, 174] width 7 height 9
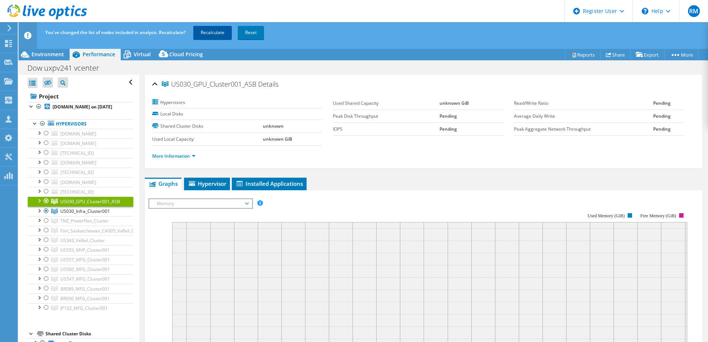
click at [214, 32] on link "Recalculate" at bounding box center [212, 32] width 39 height 13
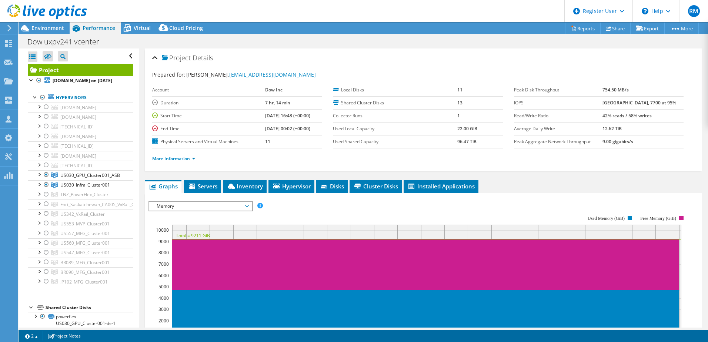
click at [282, 173] on div "Project Details Prepared for: Timothy Koniecny, tkoniecny@dow.com Account Dow I…" at bounding box center [423, 277] width 569 height 457
click at [139, 24] on span "Virtual" at bounding box center [142, 27] width 17 height 7
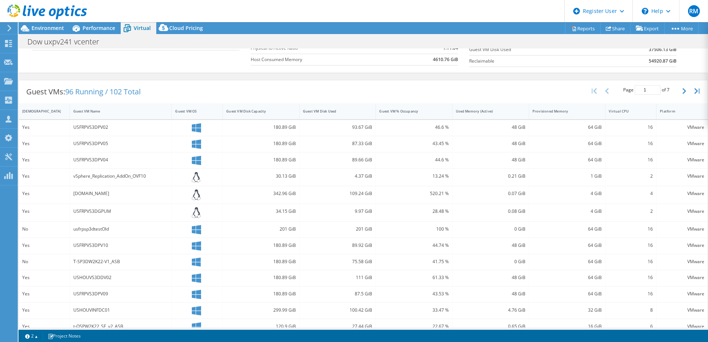
scroll to position [74, 0]
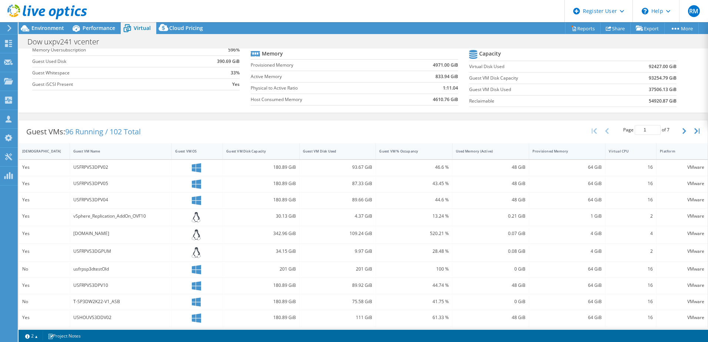
click at [551, 150] on div "Provisioned Memory" at bounding box center [563, 151] width 61 height 5
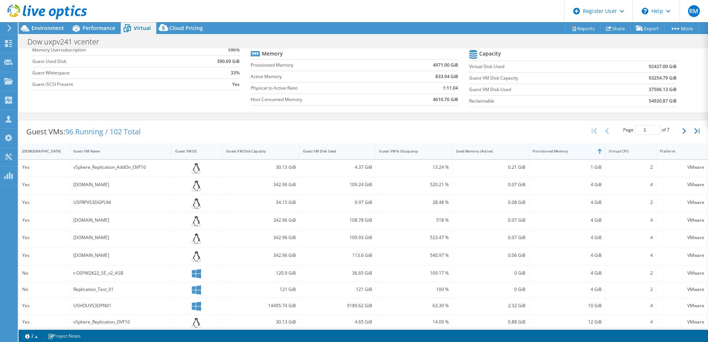
click at [551, 150] on div "Provisioned Memory" at bounding box center [563, 151] width 61 height 5
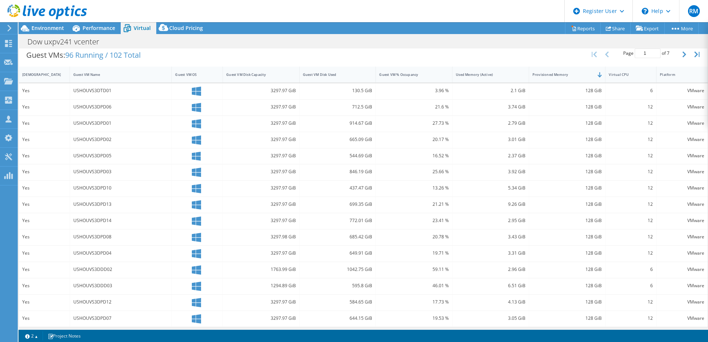
scroll to position [154, 0]
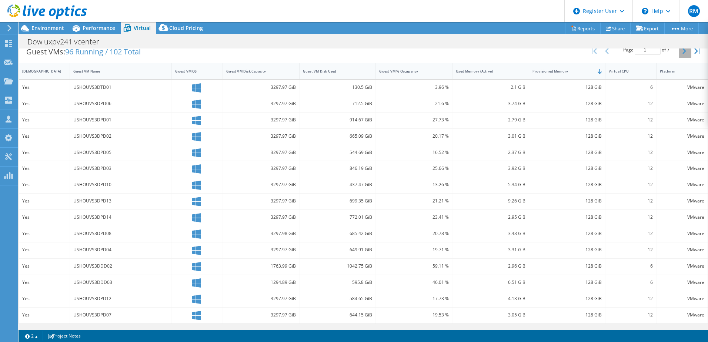
click at [682, 52] on button "button" at bounding box center [685, 51] width 13 height 14
click at [618, 73] on div "Virtual CPU" at bounding box center [626, 71] width 35 height 5
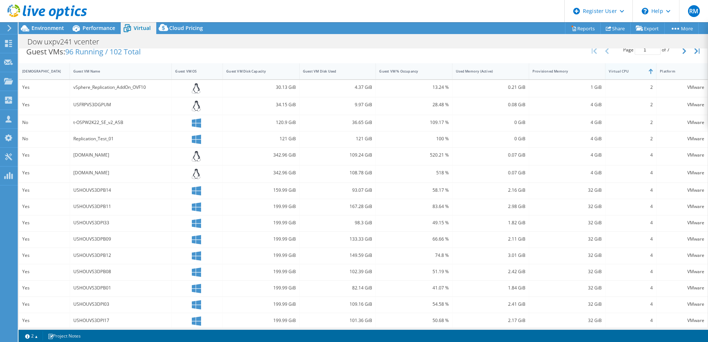
click at [621, 74] on div "Virtual CPU" at bounding box center [627, 71] width 42 height 11
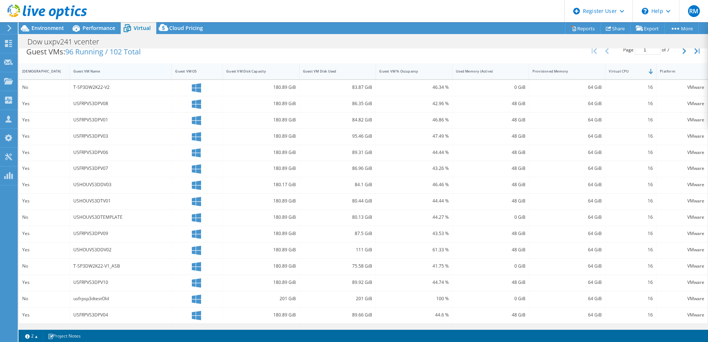
click at [103, 74] on div "Guest VM Name" at bounding box center [116, 71] width 93 height 11
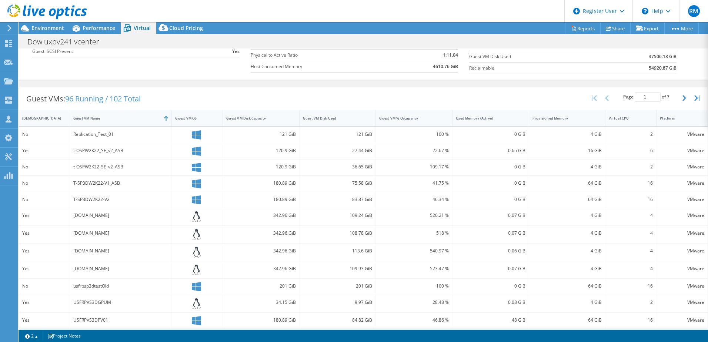
scroll to position [13, 0]
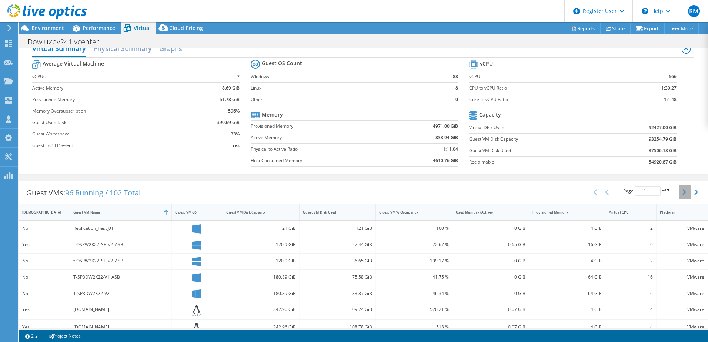
click at [679, 192] on button "button" at bounding box center [685, 192] width 13 height 14
type input "2"
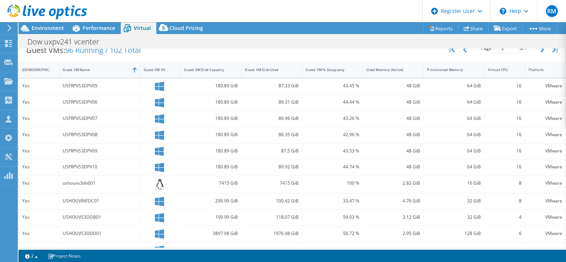
scroll to position [153, 0]
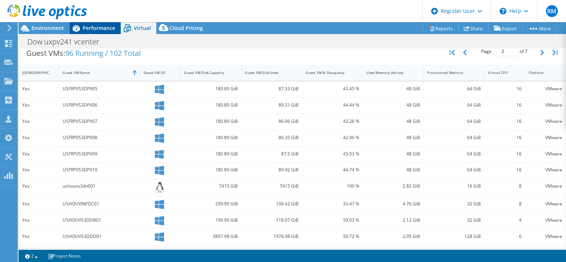
click at [94, 30] on span "Performance" at bounding box center [99, 27] width 33 height 7
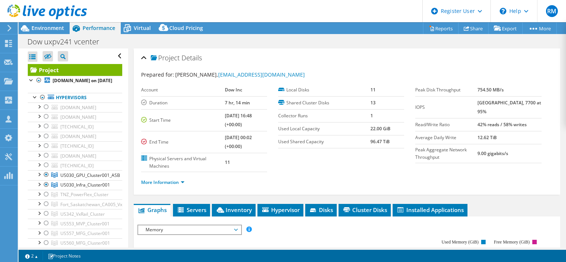
scroll to position [0, 0]
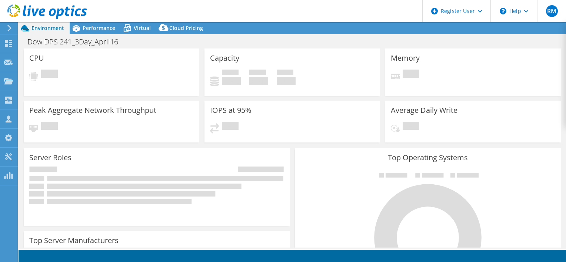
select select "USD"
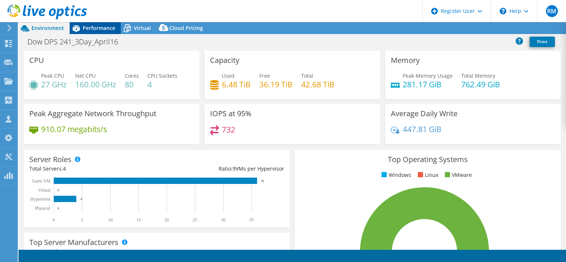
click at [89, 27] on span "Performance" at bounding box center [99, 27] width 33 height 7
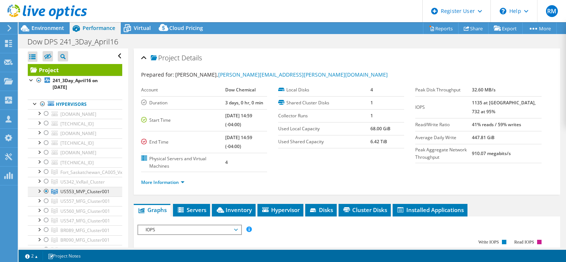
click at [44, 191] on div at bounding box center [46, 191] width 7 height 9
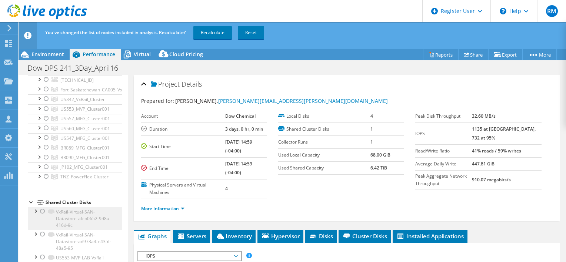
scroll to position [148, 0]
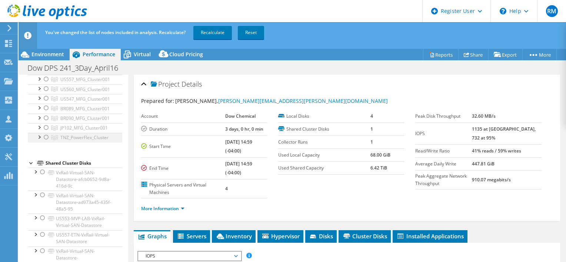
click at [46, 136] on div at bounding box center [46, 137] width 7 height 9
click at [213, 35] on link "Recalculate" at bounding box center [212, 32] width 39 height 13
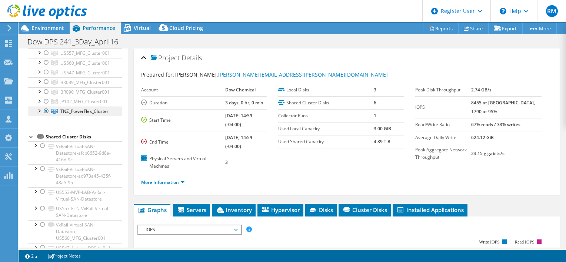
click at [104, 112] on span "TNZ_PowerFlex_Cluster" at bounding box center [84, 111] width 48 height 6
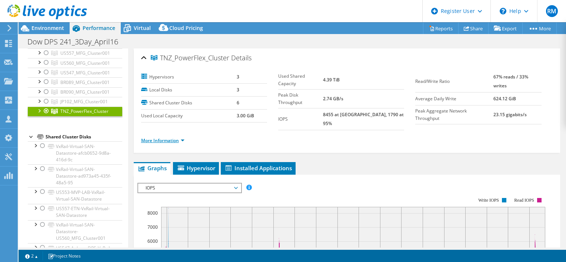
click at [167, 137] on link "More Information" at bounding box center [162, 140] width 43 height 6
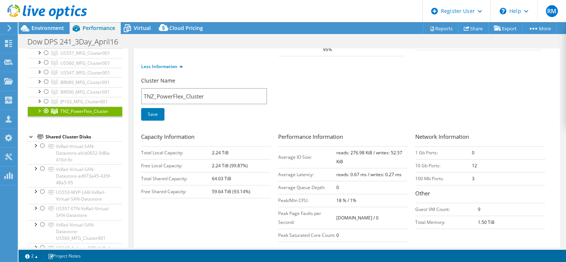
scroll to position [0, 0]
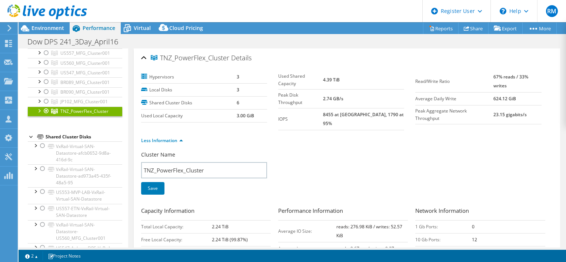
click at [322, 151] on div "Cluster Name TNZ_PowerFlex_Cluster Save" at bounding box center [347, 177] width 412 height 53
click at [38, 108] on div at bounding box center [38, 110] width 7 height 7
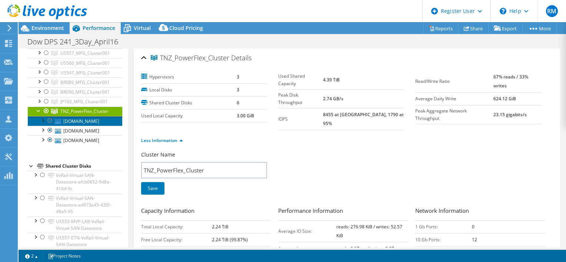
click at [86, 121] on link "nltnzvesx202.dow.com" at bounding box center [75, 121] width 94 height 10
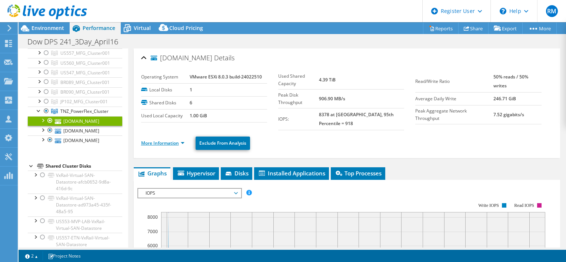
click at [173, 140] on link "More Information" at bounding box center [162, 143] width 43 height 6
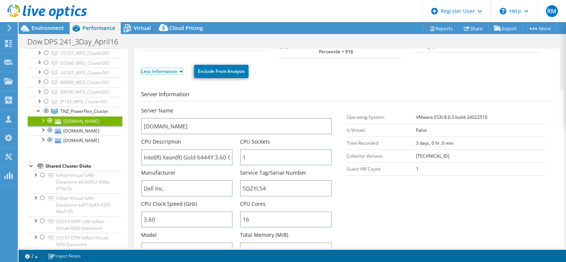
scroll to position [111, 0]
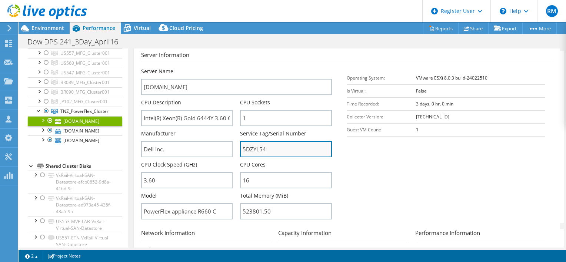
click at [254, 144] on input "5DZYL54" at bounding box center [286, 149] width 92 height 16
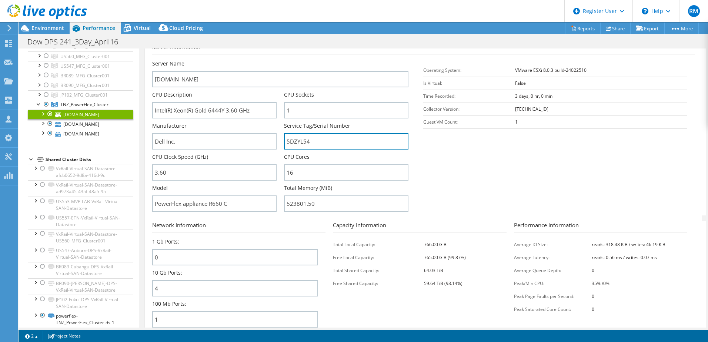
scroll to position [109, 0]
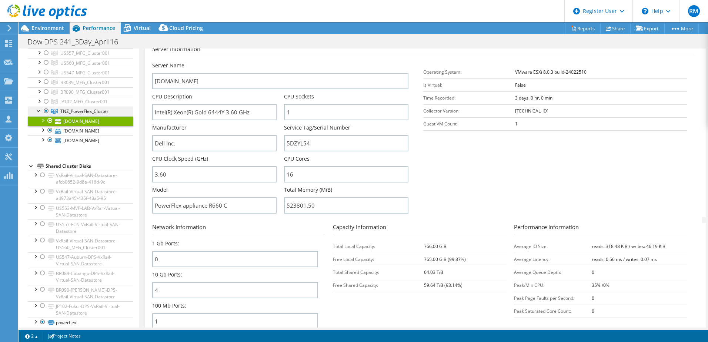
click at [84, 114] on span "TNZ_PowerFlex_Cluster" at bounding box center [84, 111] width 48 height 6
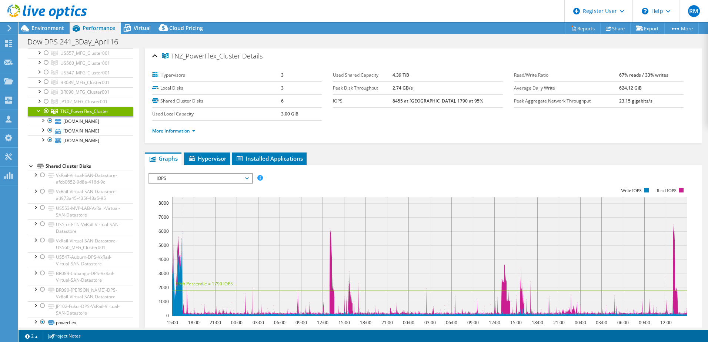
scroll to position [0, 0]
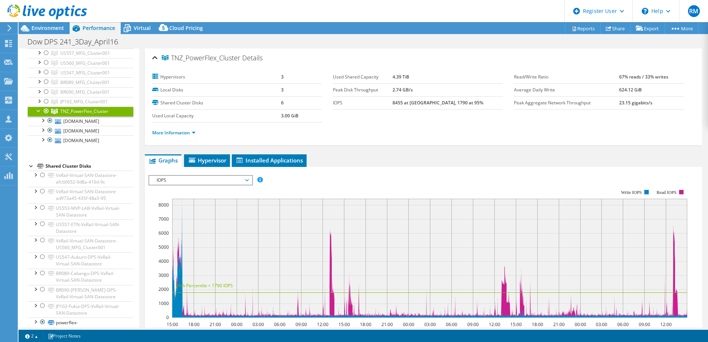
click at [222, 174] on div "IOPS Disk Throughput IO Size Latency Queue Depth CPU Percentage Memory Page Fau…" at bounding box center [424, 300] width 550 height 257
click at [183, 177] on span "IOPS" at bounding box center [200, 180] width 95 height 9
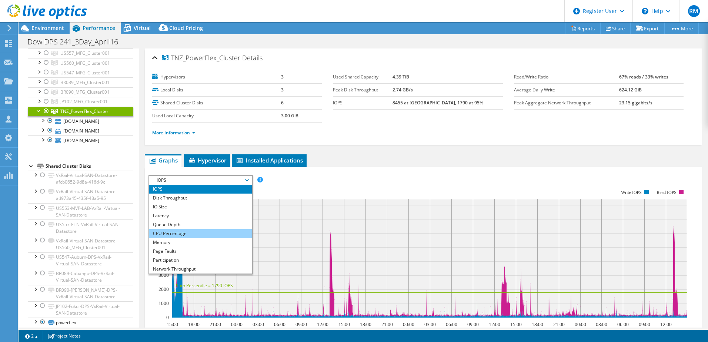
click at [181, 237] on li "CPU Percentage" at bounding box center [200, 233] width 103 height 9
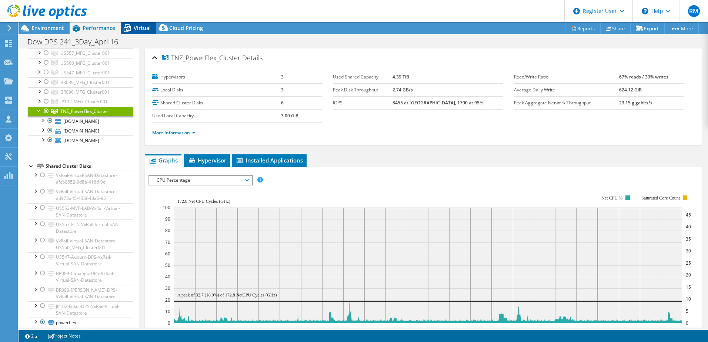
click at [135, 28] on span "Virtual" at bounding box center [142, 27] width 17 height 7
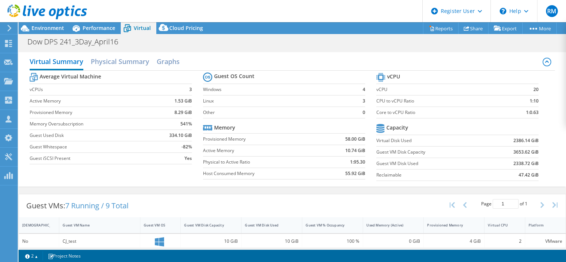
scroll to position [142, 0]
click at [102, 24] on span "Performance" at bounding box center [99, 27] width 33 height 7
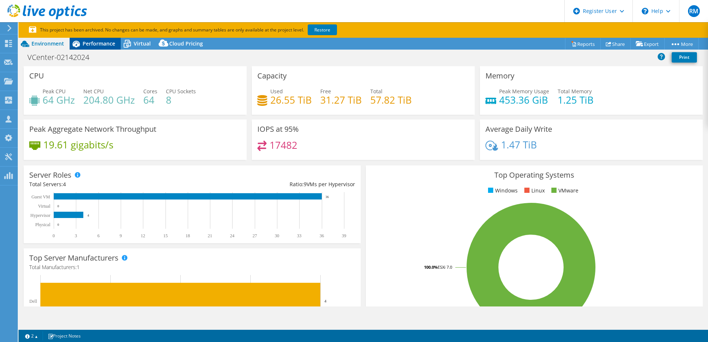
click at [94, 43] on span "Performance" at bounding box center [99, 43] width 33 height 7
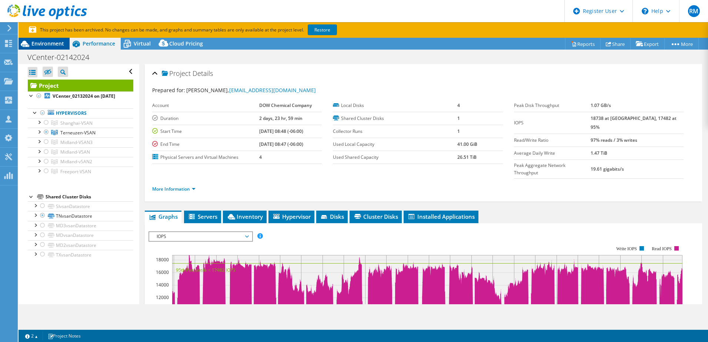
click at [46, 43] on span "Environment" at bounding box center [47, 43] width 33 height 7
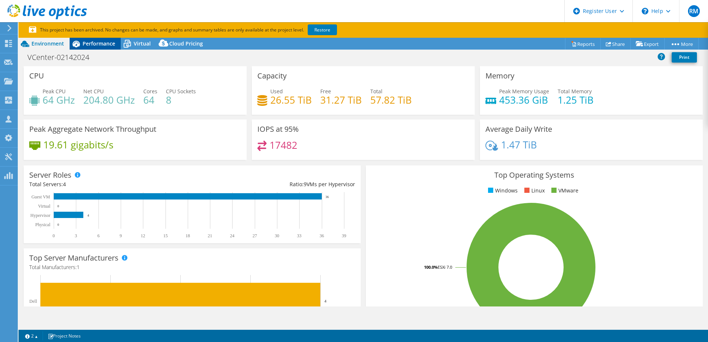
click at [96, 44] on span "Performance" at bounding box center [99, 43] width 33 height 7
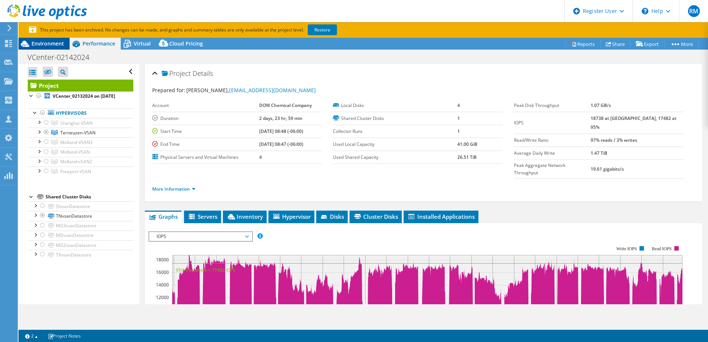
click at [57, 42] on span "Environment" at bounding box center [47, 43] width 33 height 7
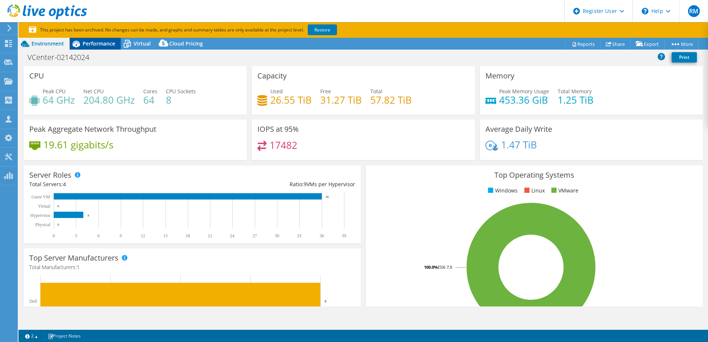
click at [100, 42] on span "Performance" at bounding box center [99, 43] width 33 height 7
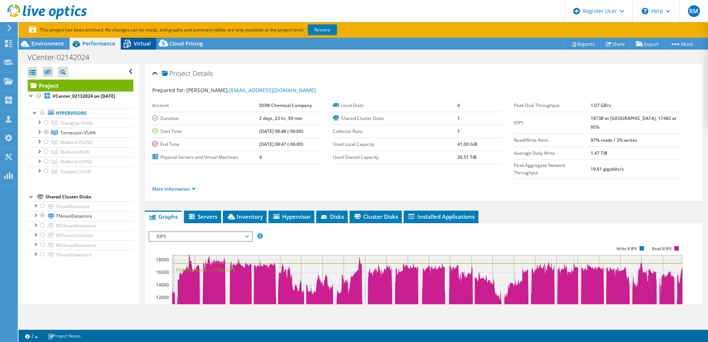
click at [144, 43] on span "Virtual" at bounding box center [142, 43] width 17 height 7
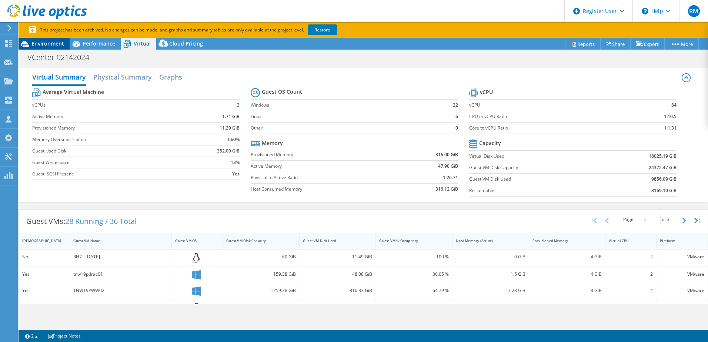
click at [59, 43] on span "Environment" at bounding box center [47, 43] width 33 height 7
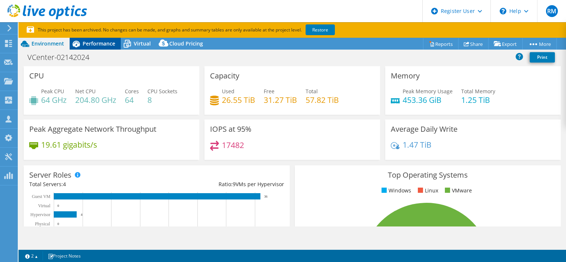
click at [97, 44] on span "Performance" at bounding box center [99, 43] width 33 height 7
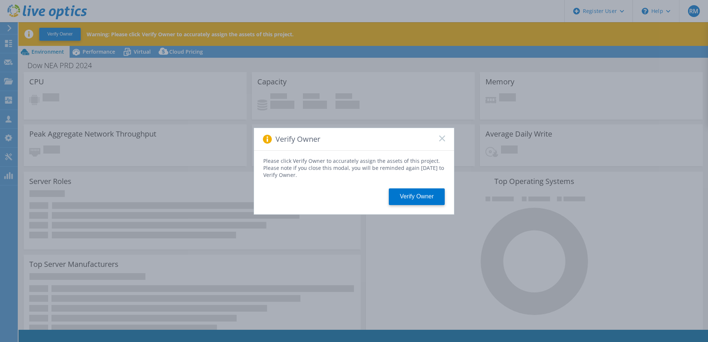
select select "USD"
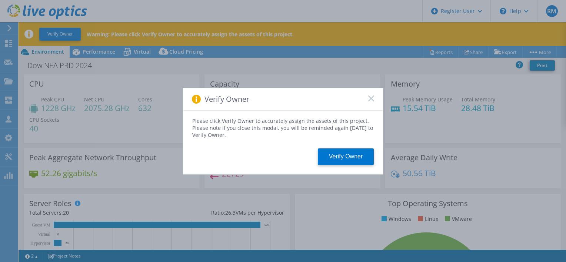
click at [373, 103] on div "Verify Owner" at bounding box center [283, 99] width 200 height 23
click at [373, 99] on icon at bounding box center [371, 99] width 6 height 6
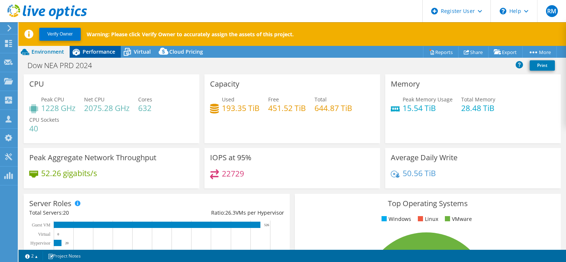
click at [83, 46] on div "Performance" at bounding box center [95, 52] width 51 height 12
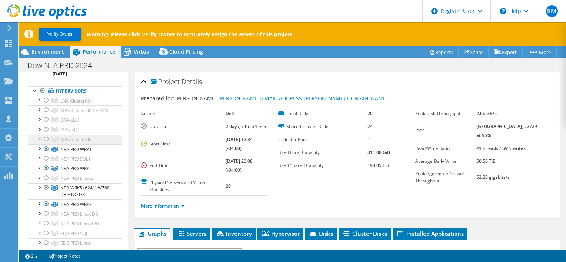
scroll to position [74, 0]
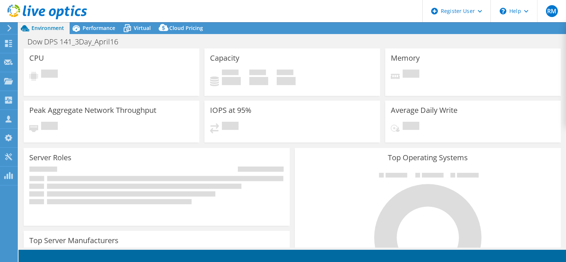
select select "USD"
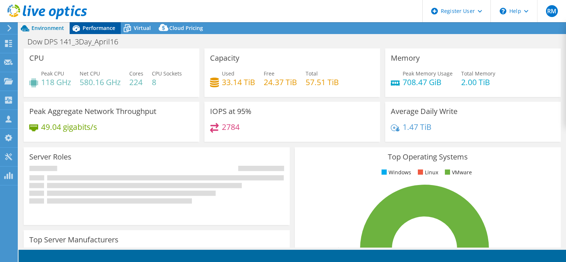
click at [107, 30] on span "Performance" at bounding box center [99, 27] width 33 height 7
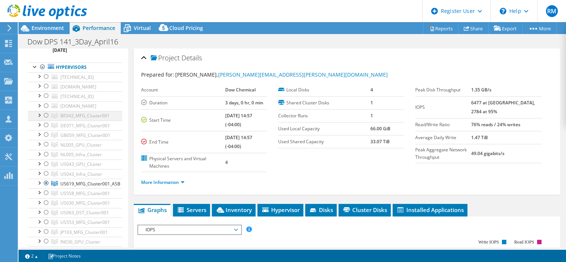
scroll to position [74, 0]
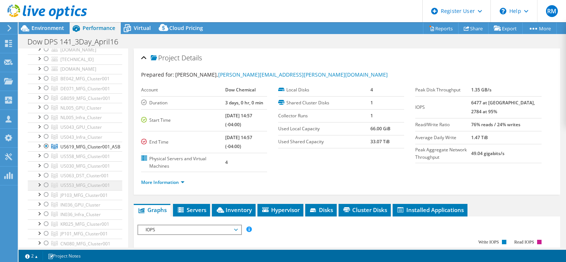
click at [45, 184] on div at bounding box center [46, 185] width 7 height 9
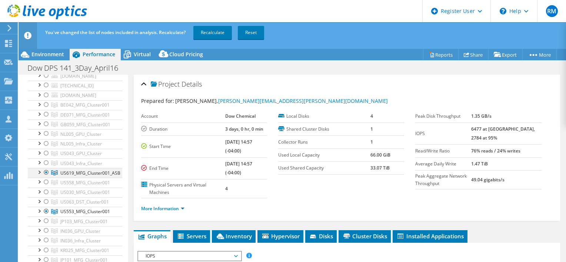
click at [47, 171] on div at bounding box center [46, 172] width 7 height 9
click at [204, 34] on link "Recalculate" at bounding box center [212, 32] width 39 height 13
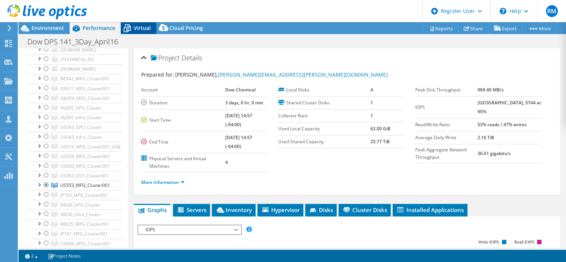
click at [137, 28] on span "Virtual" at bounding box center [142, 27] width 17 height 7
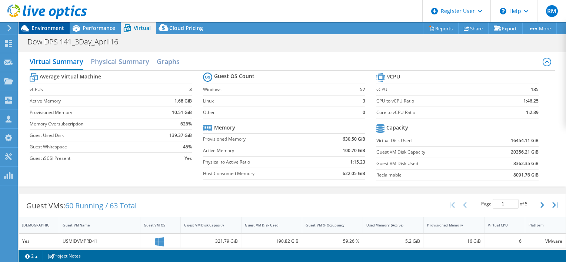
click at [53, 28] on span "Environment" at bounding box center [47, 27] width 33 height 7
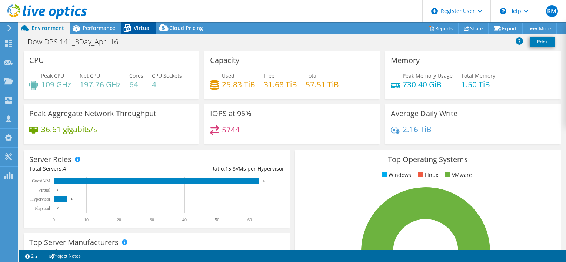
click at [128, 25] on icon at bounding box center [127, 28] width 13 height 13
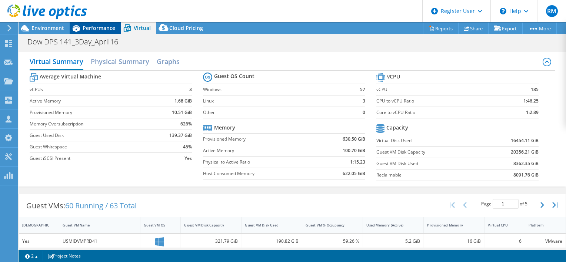
click at [105, 29] on span "Performance" at bounding box center [99, 27] width 33 height 7
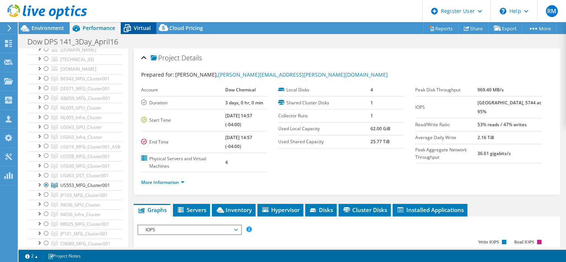
click at [132, 30] on icon at bounding box center [127, 28] width 13 height 13
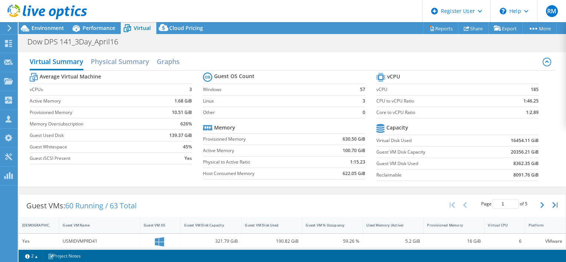
click at [84, 19] on icon at bounding box center [47, 11] width 80 height 15
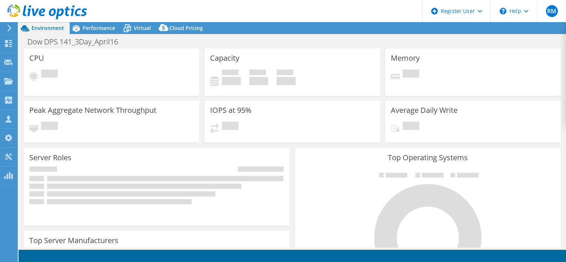
select select
select select "USD"
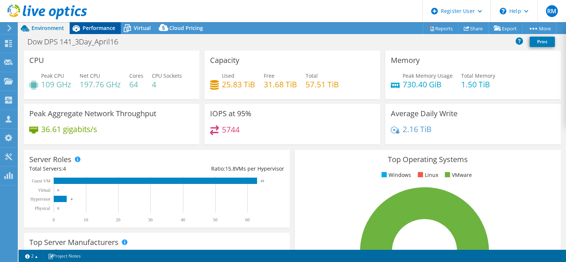
click at [97, 26] on span "Performance" at bounding box center [99, 27] width 33 height 7
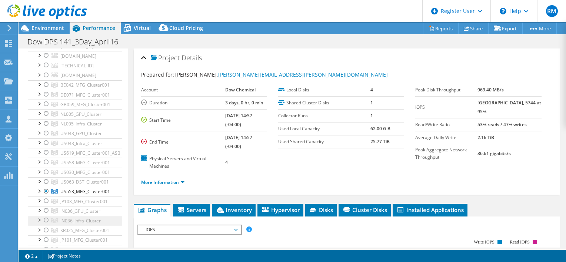
scroll to position [185, 0]
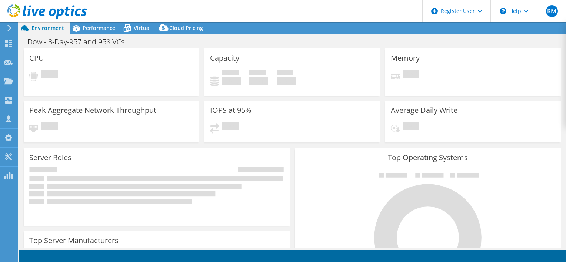
select select "USD"
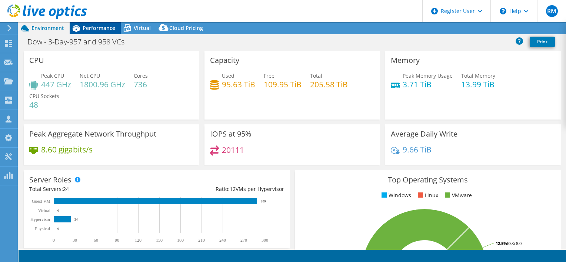
click at [105, 31] on span "Performance" at bounding box center [99, 27] width 33 height 7
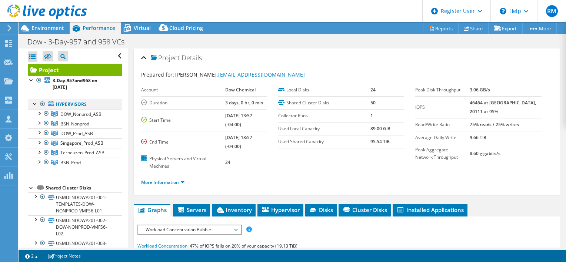
click at [43, 103] on div at bounding box center [42, 104] width 7 height 9
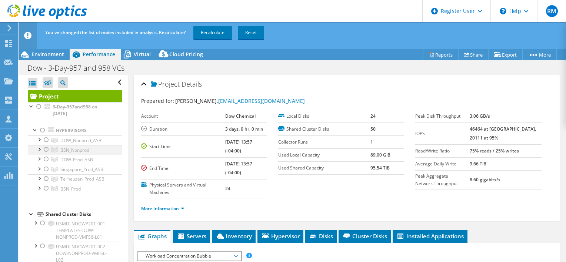
click at [46, 150] on div at bounding box center [46, 149] width 7 height 9
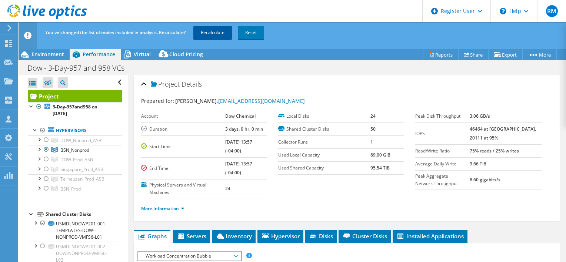
click at [208, 37] on link "Recalculate" at bounding box center [212, 32] width 39 height 13
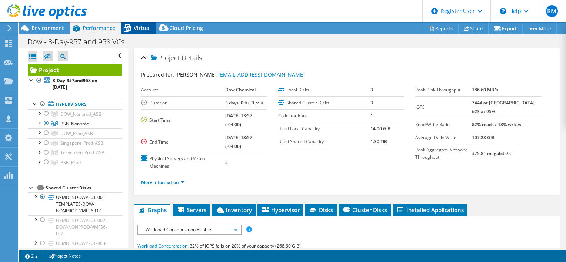
click at [136, 28] on span "Virtual" at bounding box center [142, 27] width 17 height 7
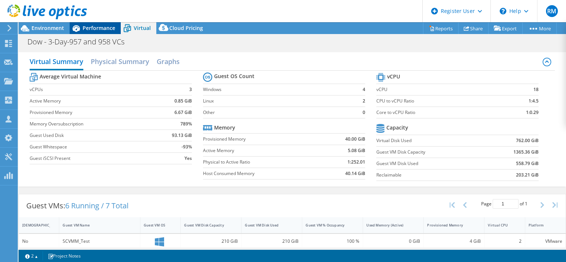
click at [88, 30] on span "Performance" at bounding box center [99, 27] width 33 height 7
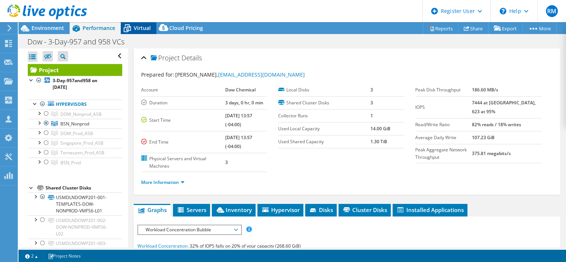
click at [140, 31] on span "Virtual" at bounding box center [142, 27] width 17 height 7
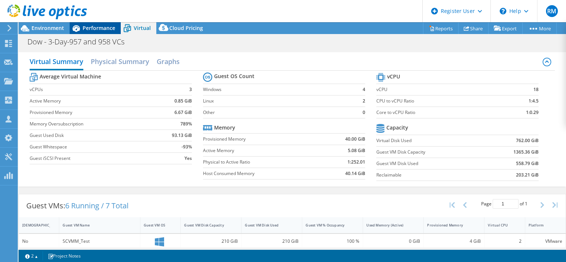
click at [105, 33] on div "Performance" at bounding box center [95, 28] width 51 height 12
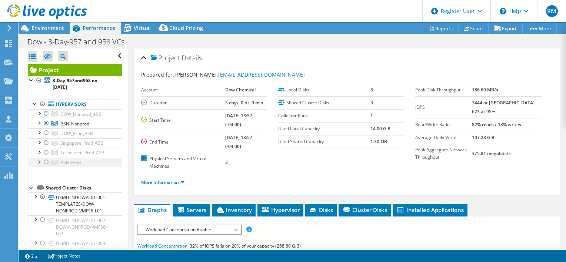
click at [46, 163] on div at bounding box center [46, 162] width 7 height 9
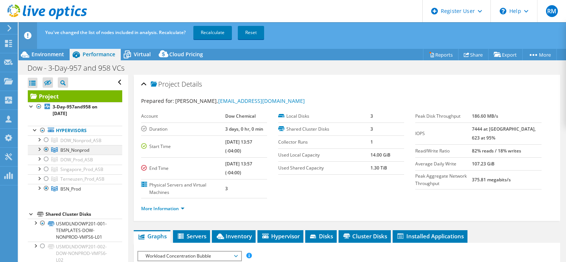
click at [47, 149] on div at bounding box center [46, 149] width 7 height 9
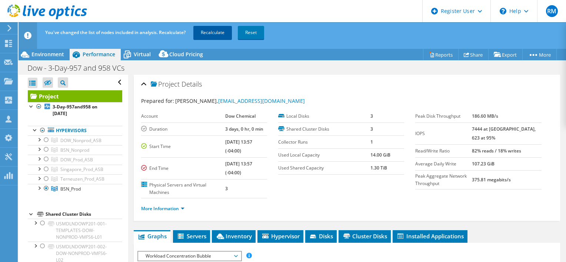
click at [210, 34] on link "Recalculate" at bounding box center [212, 32] width 39 height 13
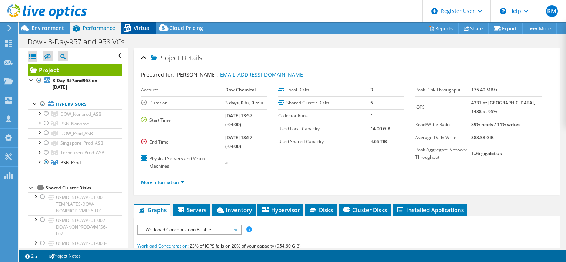
click at [147, 32] on div "Virtual" at bounding box center [139, 28] width 36 height 12
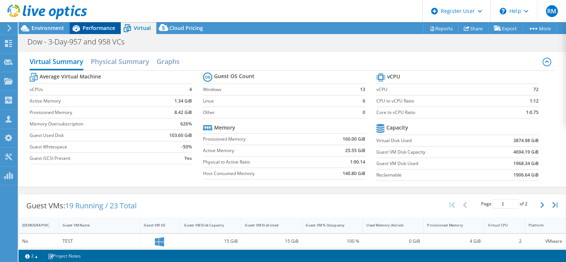
click at [100, 26] on span "Performance" at bounding box center [99, 27] width 33 height 7
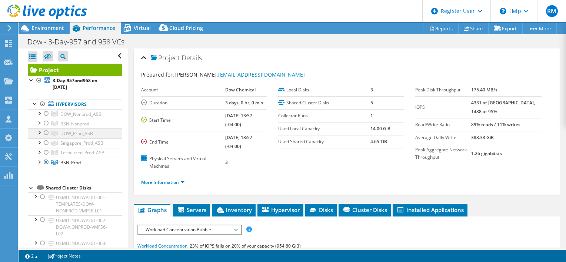
click at [47, 132] on div at bounding box center [46, 133] width 7 height 9
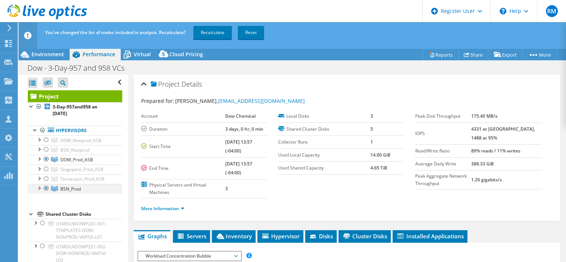
click at [47, 190] on div at bounding box center [46, 188] width 7 height 9
click at [202, 27] on link "Recalculate" at bounding box center [212, 32] width 39 height 13
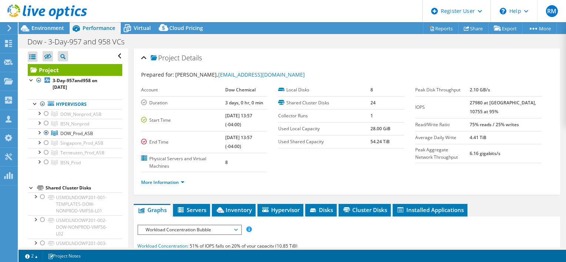
click at [54, 9] on icon at bounding box center [47, 11] width 80 height 15
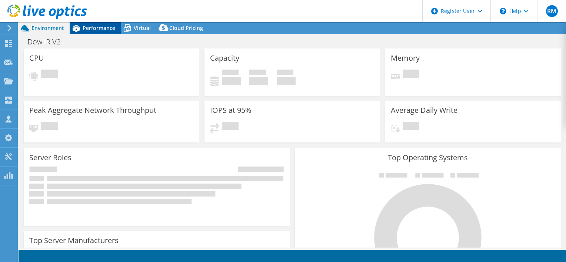
select select "USD"
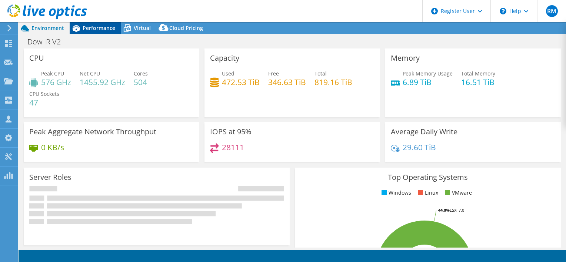
click at [102, 25] on span "Performance" at bounding box center [99, 27] width 33 height 7
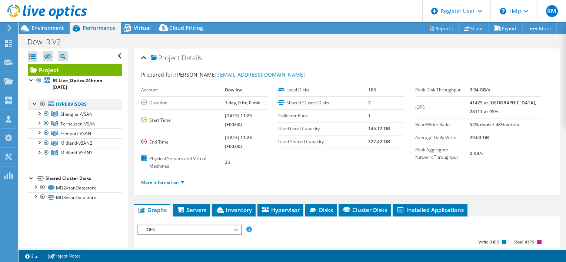
click at [44, 102] on div at bounding box center [42, 104] width 7 height 9
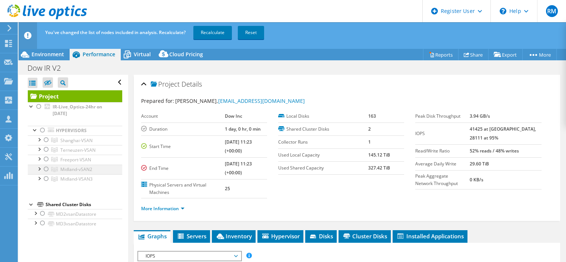
click at [47, 170] on div at bounding box center [46, 169] width 7 height 9
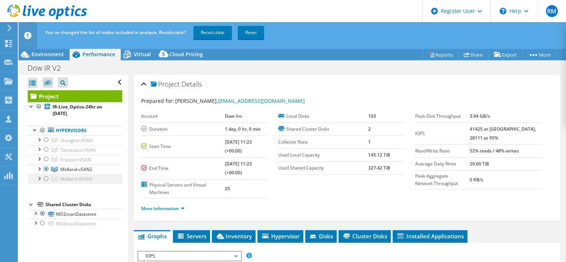
click at [47, 177] on div at bounding box center [46, 178] width 7 height 9
click at [216, 30] on link "Recalculate" at bounding box center [212, 32] width 39 height 13
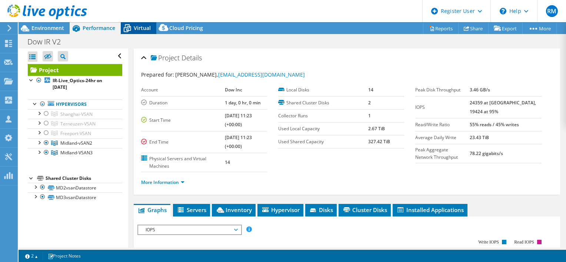
click at [130, 26] on icon at bounding box center [127, 28] width 13 height 13
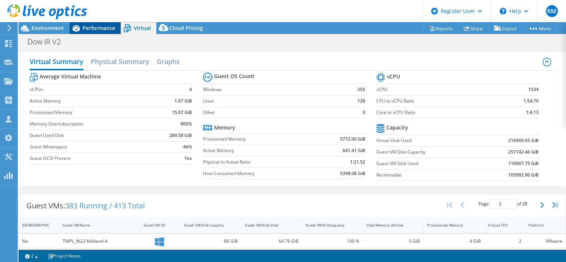
click at [98, 27] on span "Performance" at bounding box center [99, 27] width 33 height 7
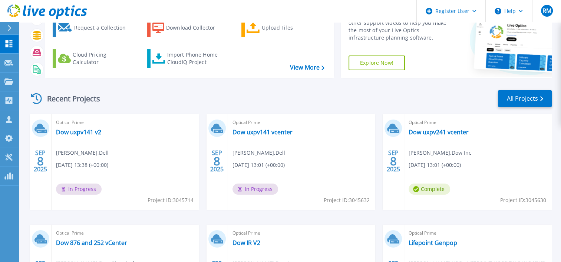
scroll to position [37, 0]
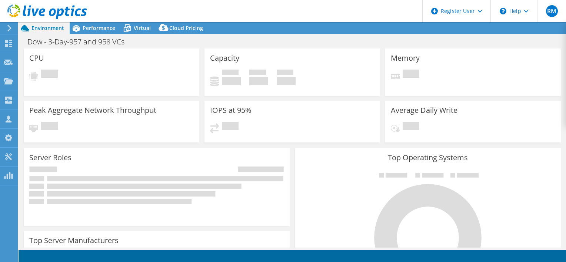
select select "USD"
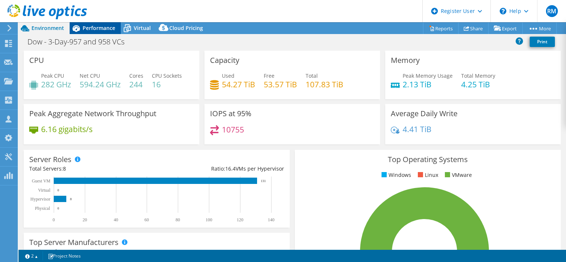
click at [110, 29] on span "Performance" at bounding box center [99, 27] width 33 height 7
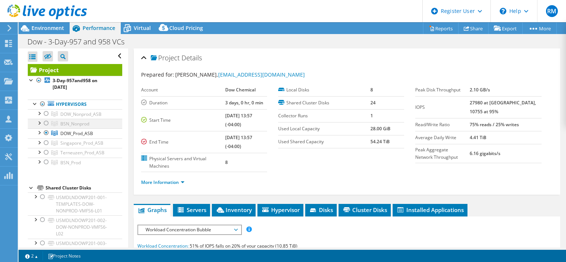
click at [44, 124] on div at bounding box center [46, 123] width 7 height 9
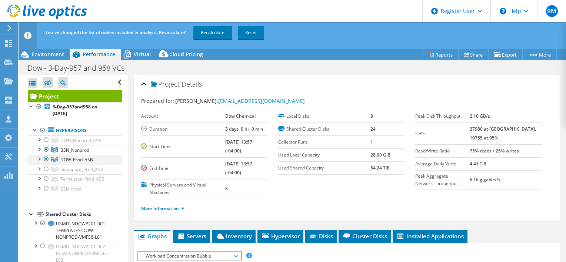
click at [46, 158] on div at bounding box center [46, 159] width 7 height 9
click at [215, 31] on link "Recalculate" at bounding box center [212, 32] width 39 height 13
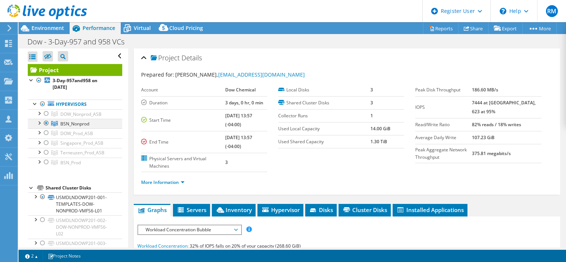
click at [47, 126] on div at bounding box center [46, 123] width 7 height 9
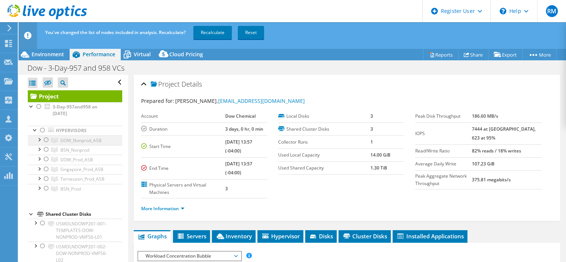
click at [46, 139] on div at bounding box center [46, 140] width 7 height 9
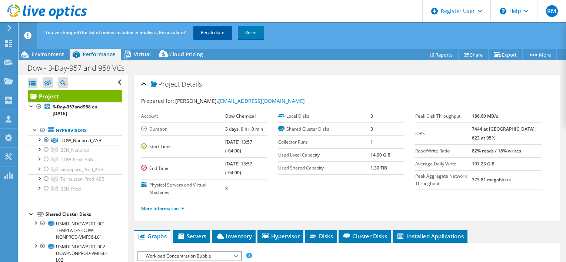
click at [210, 29] on link "Recalculate" at bounding box center [212, 32] width 39 height 13
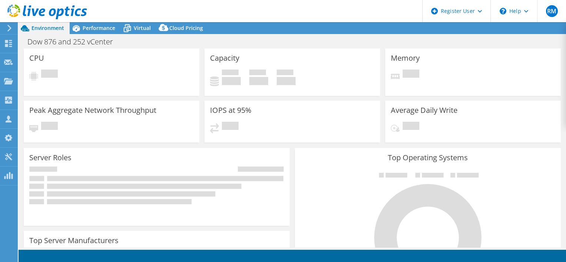
select select "USD"
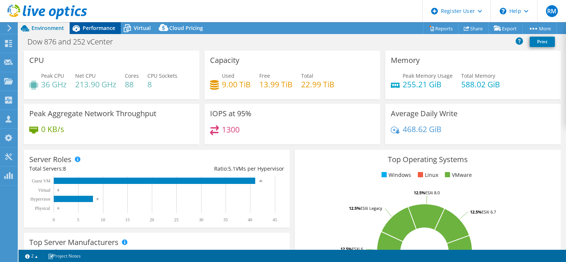
click at [110, 33] on div "Performance" at bounding box center [95, 28] width 51 height 12
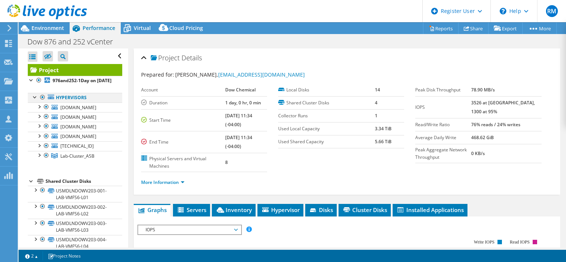
click at [41, 102] on div at bounding box center [42, 97] width 7 height 9
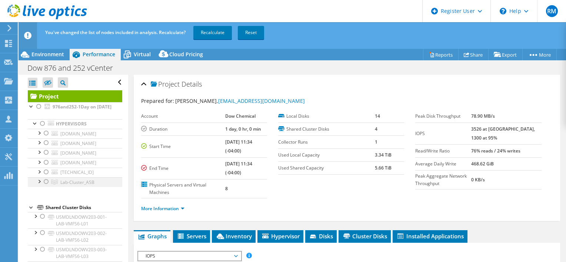
click at [45, 186] on div at bounding box center [46, 181] width 7 height 9
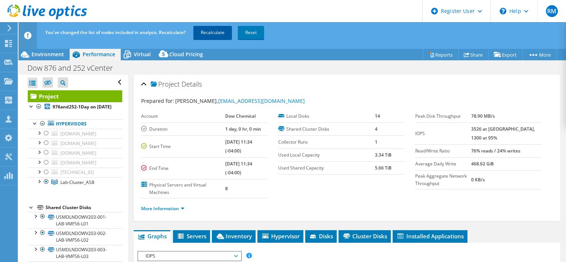
click at [206, 31] on link "Recalculate" at bounding box center [212, 32] width 39 height 13
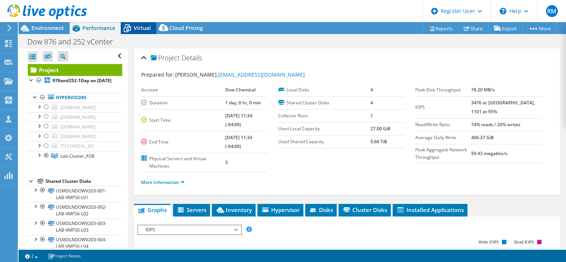
drag, startPoint x: 152, startPoint y: 26, endPoint x: 146, endPoint y: 27, distance: 6.3
click at [151, 26] on div "Virtual" at bounding box center [139, 28] width 36 height 12
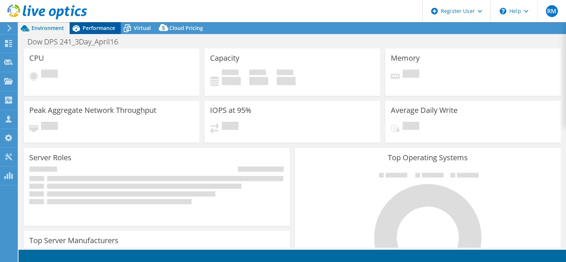
select select "USD"
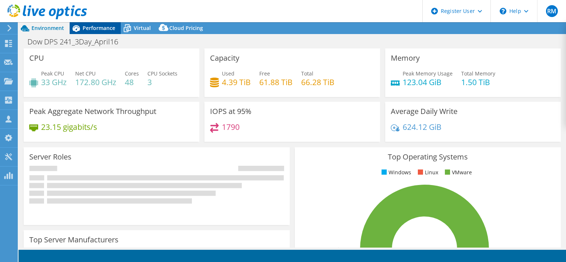
click at [89, 27] on span "Performance" at bounding box center [99, 27] width 33 height 7
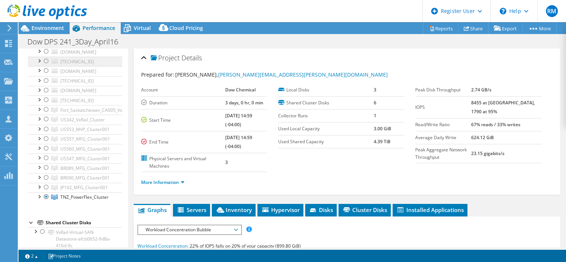
scroll to position [148, 0]
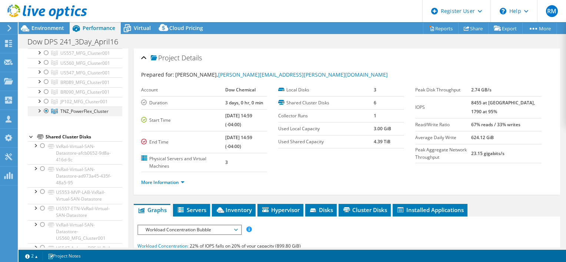
click at [47, 111] on div at bounding box center [46, 111] width 7 height 9
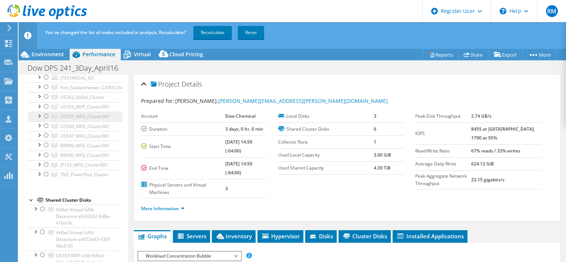
scroll to position [74, 0]
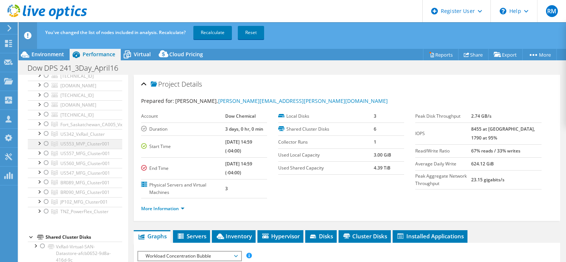
click at [46, 142] on div at bounding box center [46, 143] width 7 height 9
click at [216, 33] on link "Recalculate" at bounding box center [212, 32] width 39 height 13
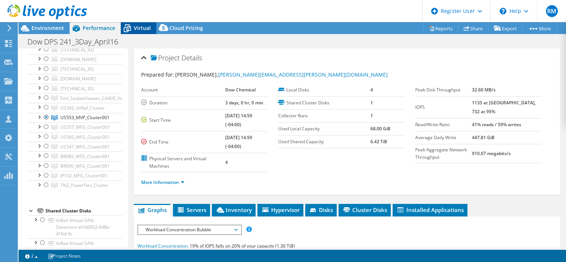
click at [138, 30] on span "Virtual" at bounding box center [142, 27] width 17 height 7
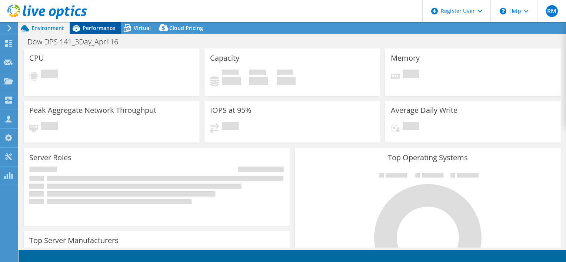
select select "USD"
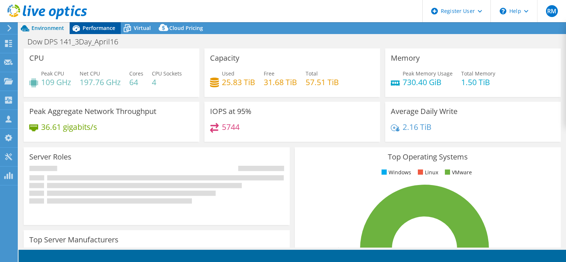
click at [93, 25] on span "Performance" at bounding box center [99, 27] width 33 height 7
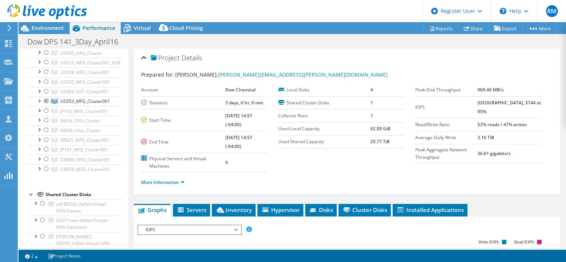
scroll to position [148, 0]
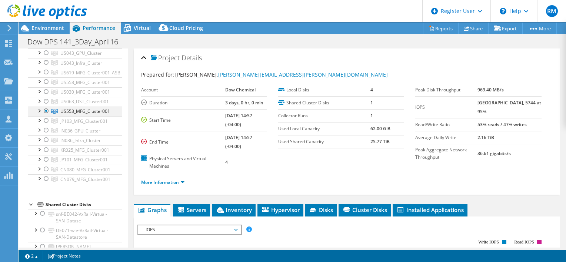
click at [44, 110] on div at bounding box center [46, 111] width 7 height 9
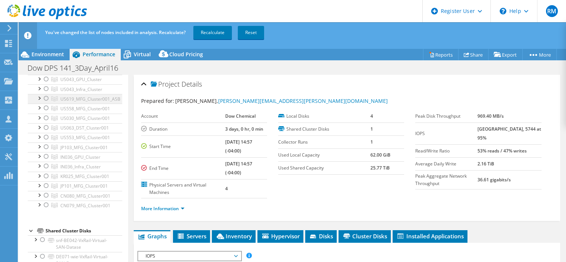
click at [46, 97] on div at bounding box center [46, 98] width 7 height 9
click at [210, 33] on link "Recalculate" at bounding box center [212, 32] width 39 height 13
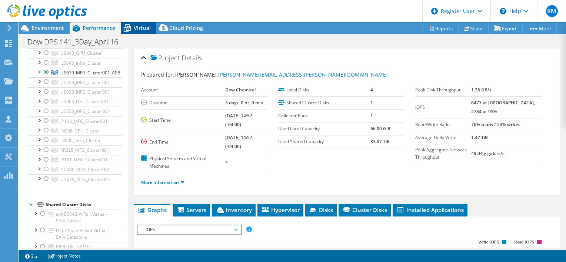
click at [138, 30] on span "Virtual" at bounding box center [142, 27] width 17 height 7
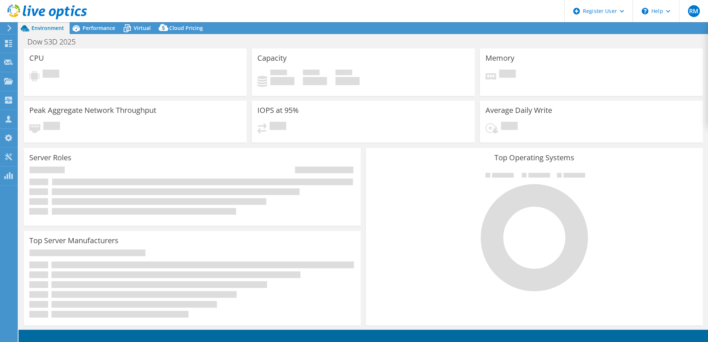
select select "USD"
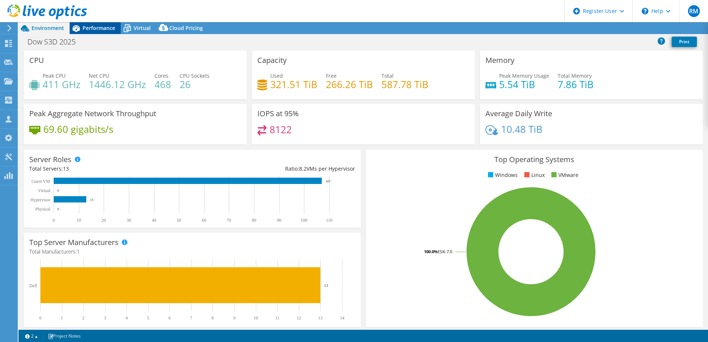
click at [102, 27] on span "Performance" at bounding box center [99, 27] width 33 height 7
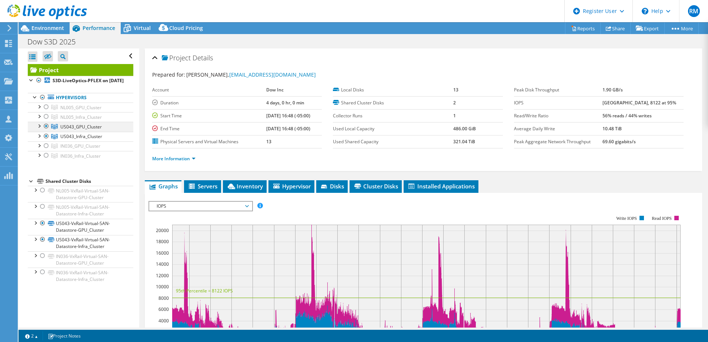
click at [46, 131] on div at bounding box center [46, 126] width 7 height 9
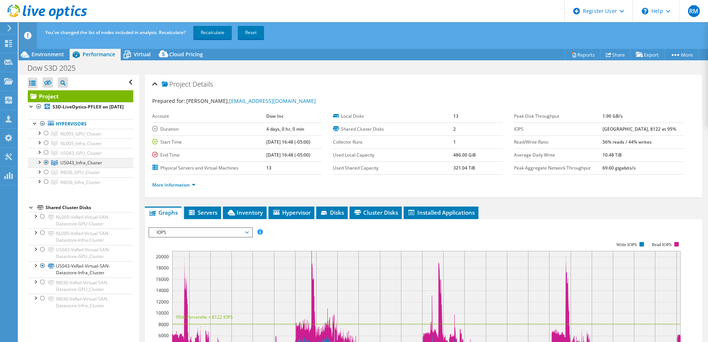
click at [46, 167] on div at bounding box center [46, 162] width 7 height 9
click at [46, 177] on div at bounding box center [46, 172] width 7 height 9
click at [46, 138] on div at bounding box center [46, 133] width 7 height 9
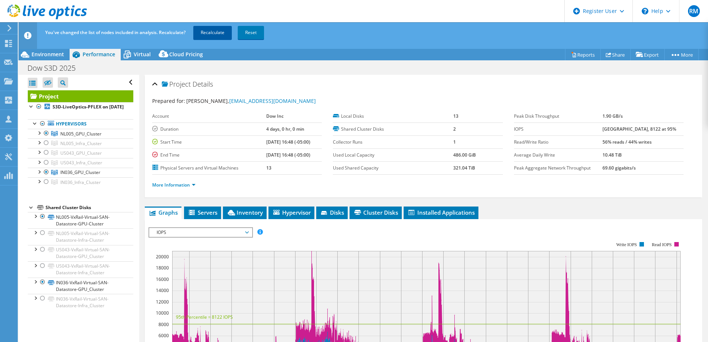
click at [209, 31] on link "Recalculate" at bounding box center [212, 32] width 39 height 13
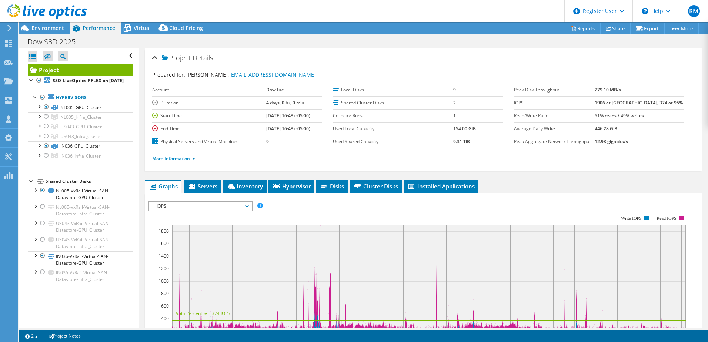
click at [365, 166] on div "More Information" at bounding box center [423, 159] width 543 height 21
click at [135, 26] on span "Virtual" at bounding box center [142, 27] width 17 height 7
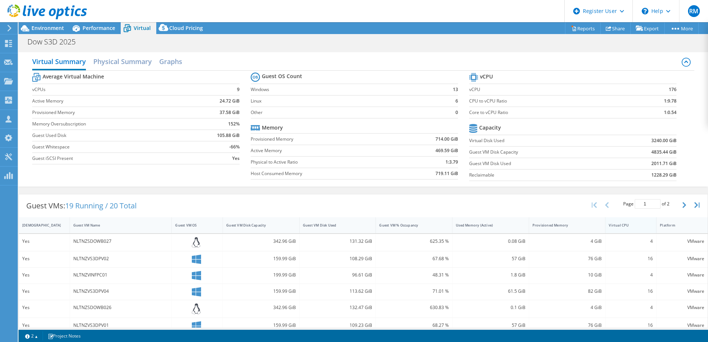
click at [629, 229] on div "Virtual CPU" at bounding box center [627, 225] width 42 height 11
click at [619, 230] on div "Virtual CPU" at bounding box center [627, 225] width 42 height 11
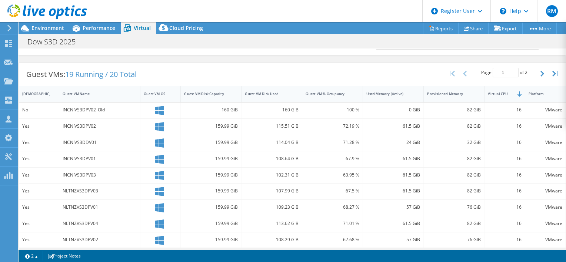
scroll to position [111, 0]
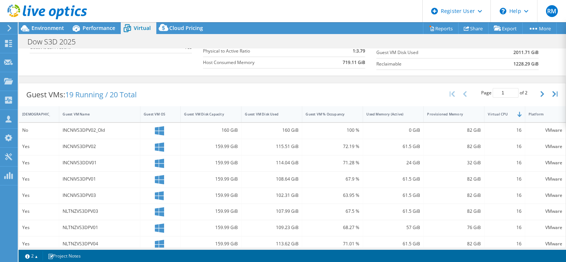
click at [436, 172] on div "82 GiB" at bounding box center [454, 180] width 61 height 16
click at [107, 32] on div "Performance" at bounding box center [95, 28] width 51 height 12
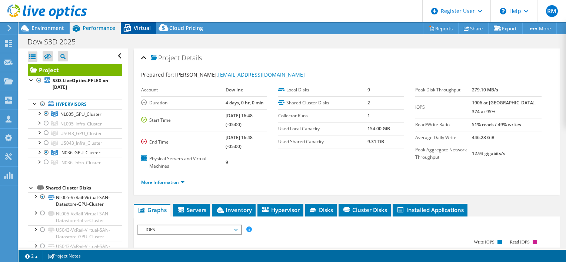
click at [146, 30] on span "Virtual" at bounding box center [142, 27] width 17 height 7
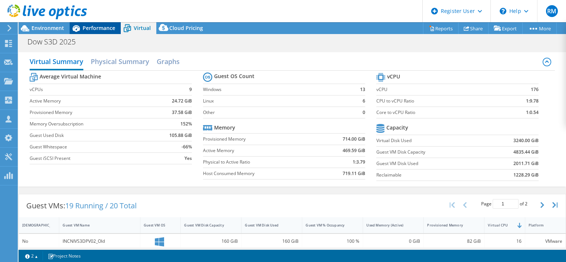
click at [96, 23] on div "Performance" at bounding box center [95, 28] width 51 height 12
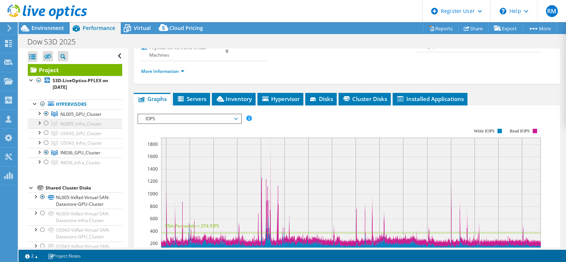
click at [47, 123] on div at bounding box center [46, 123] width 7 height 9
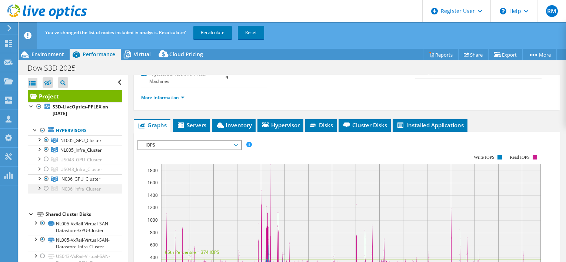
click at [47, 188] on div at bounding box center [46, 188] width 7 height 9
click at [47, 181] on div at bounding box center [46, 178] width 7 height 9
click at [47, 140] on div at bounding box center [46, 140] width 7 height 9
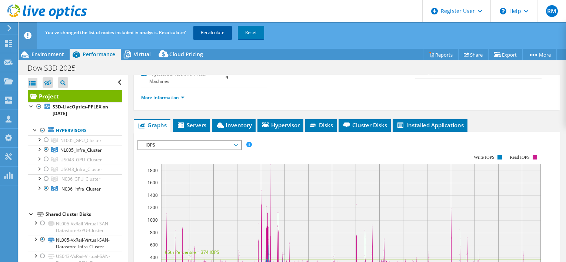
click at [215, 32] on link "Recalculate" at bounding box center [212, 32] width 39 height 13
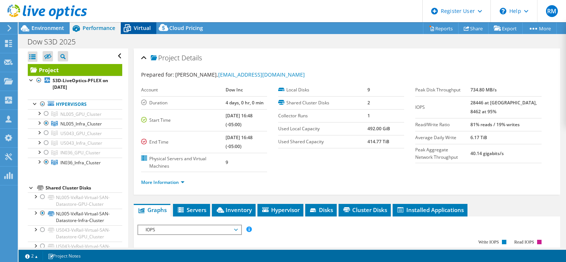
click at [143, 33] on div "Virtual" at bounding box center [139, 28] width 36 height 12
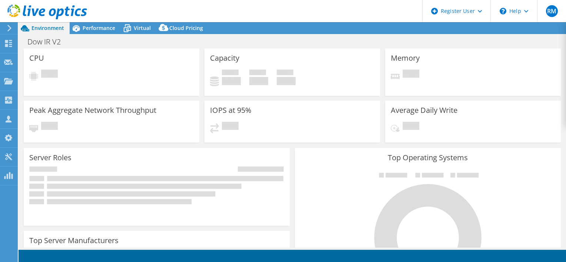
select select "USD"
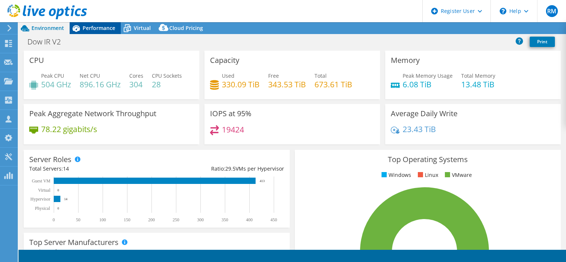
click at [100, 27] on span "Performance" at bounding box center [99, 27] width 33 height 7
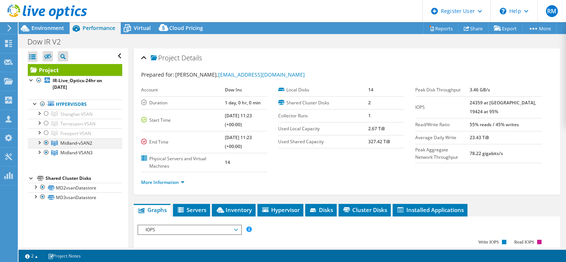
click at [46, 141] on div at bounding box center [46, 143] width 7 height 9
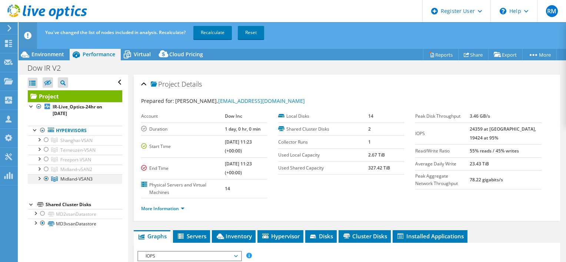
click at [46, 178] on div at bounding box center [46, 178] width 7 height 9
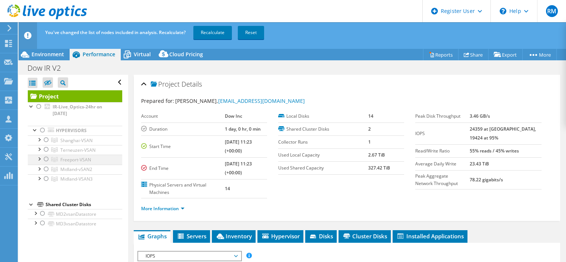
click at [47, 162] on div at bounding box center [46, 159] width 7 height 9
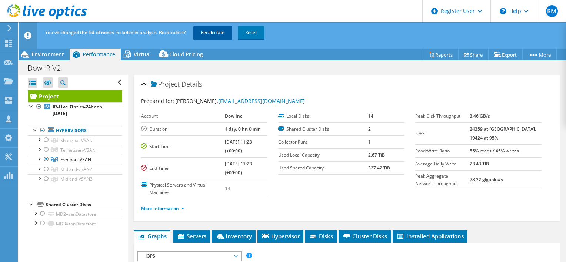
click at [213, 32] on link "Recalculate" at bounding box center [212, 32] width 39 height 13
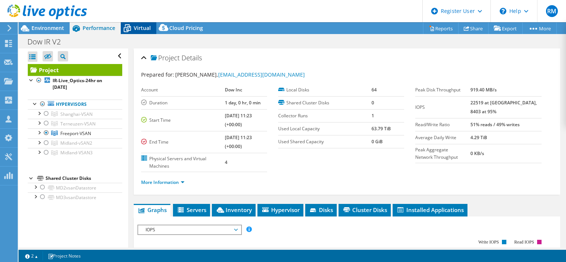
click at [140, 27] on span "Virtual" at bounding box center [142, 27] width 17 height 7
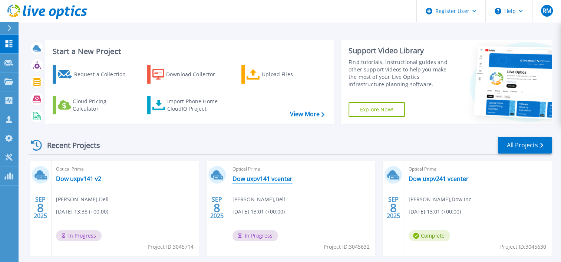
click at [265, 182] on link "Dow uxpv141 vcenter" at bounding box center [262, 178] width 60 height 7
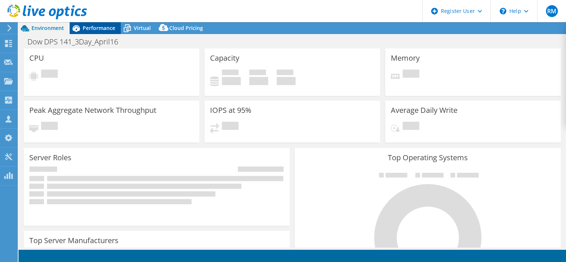
select select "USD"
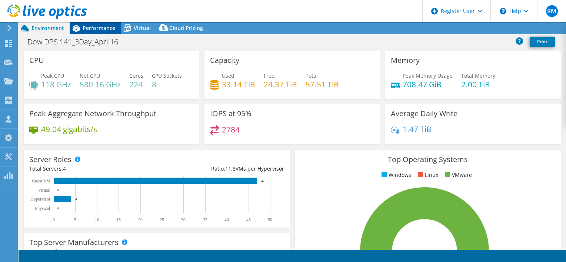
click at [96, 26] on span "Performance" at bounding box center [99, 27] width 33 height 7
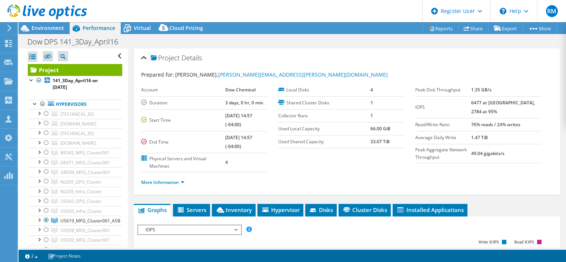
scroll to position [148, 0]
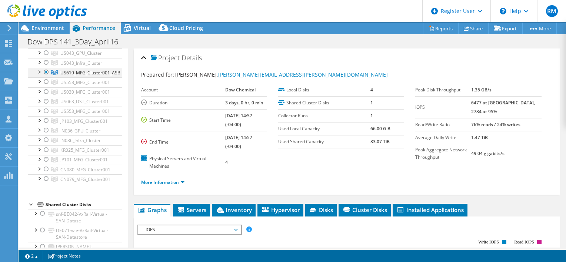
click at [45, 72] on div at bounding box center [46, 72] width 7 height 9
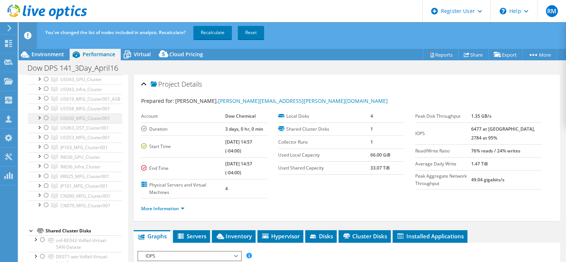
click at [45, 117] on div at bounding box center [46, 118] width 7 height 9
click at [210, 34] on link "Recalculate" at bounding box center [212, 32] width 39 height 13
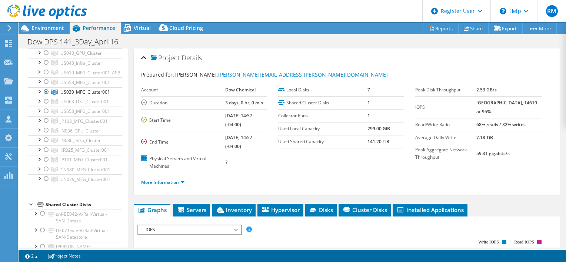
click at [287, 184] on ul "More Information" at bounding box center [347, 182] width 412 height 10
click at [138, 26] on span "Virtual" at bounding box center [142, 27] width 17 height 7
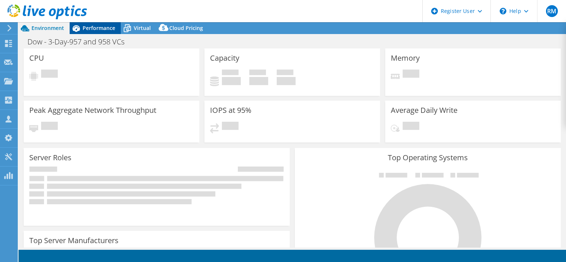
select select "USD"
click at [99, 27] on span "Performance" at bounding box center [99, 27] width 33 height 7
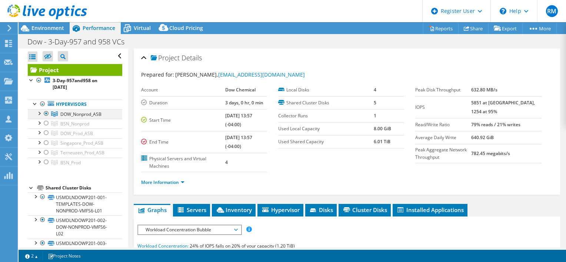
click at [44, 113] on div at bounding box center [46, 113] width 7 height 9
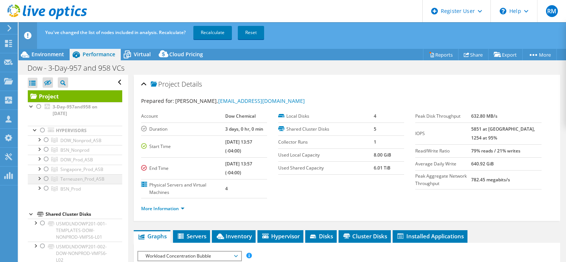
click at [48, 180] on div at bounding box center [46, 178] width 7 height 9
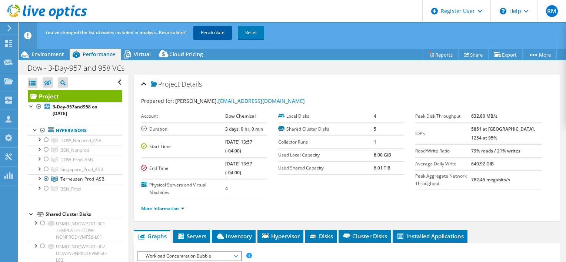
click at [212, 34] on link "Recalculate" at bounding box center [212, 32] width 39 height 13
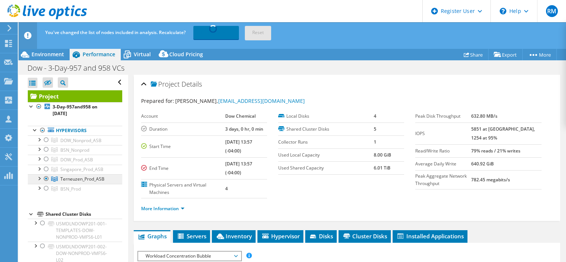
drag, startPoint x: 104, startPoint y: 178, endPoint x: 61, endPoint y: 178, distance: 43.3
click at [61, 178] on link "Terneuzen_Prod_ASB" at bounding box center [75, 179] width 94 height 10
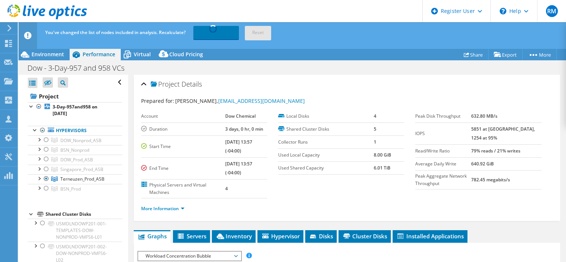
copy span "Terneuzen_Prod_ASB"
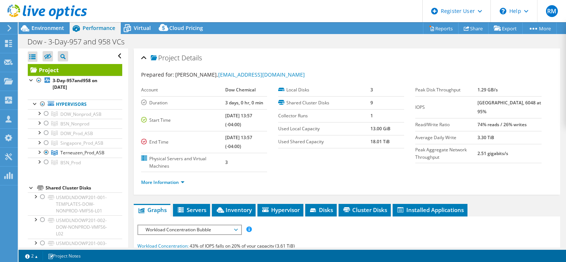
click at [144, 35] on div "Dow - 3-Day-957 and 958 VCs Print" at bounding box center [293, 42] width 548 height 14
click at [144, 34] on div "Dow - 3-Day-957 and 958 VCs Print" at bounding box center [293, 41] width 548 height 14
click at [144, 31] on span "Virtual" at bounding box center [142, 27] width 17 height 7
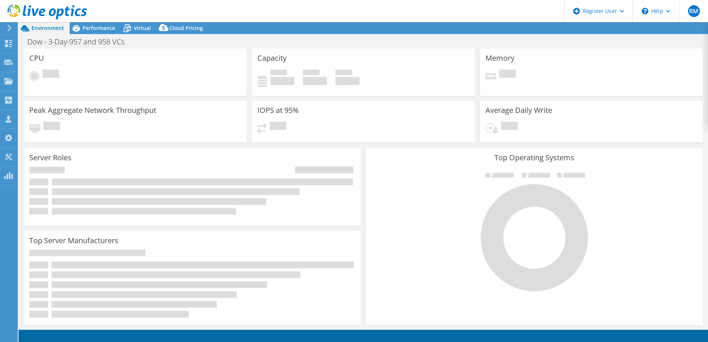
select select "USD"
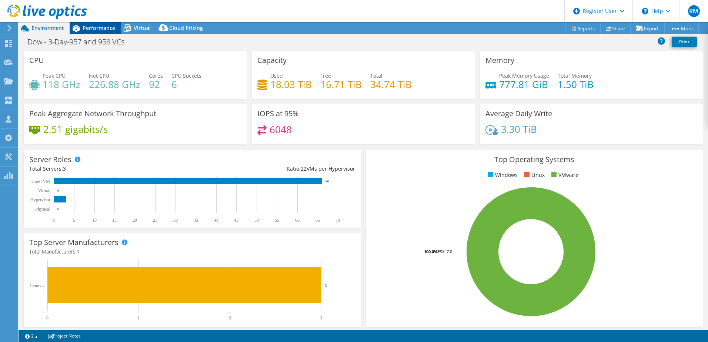
click at [95, 28] on span "Performance" at bounding box center [99, 27] width 33 height 7
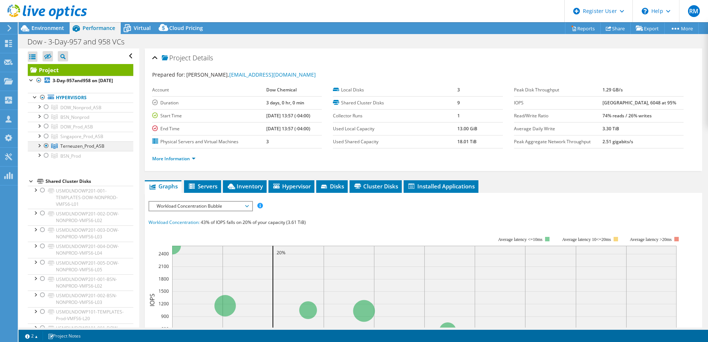
click at [48, 150] on div at bounding box center [46, 146] width 7 height 9
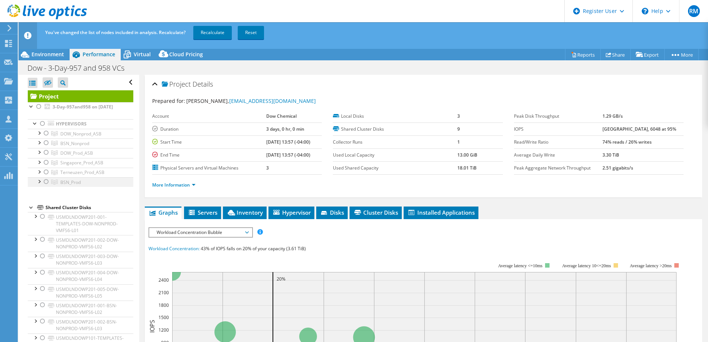
click at [46, 186] on div at bounding box center [46, 181] width 7 height 9
click at [47, 157] on div at bounding box center [46, 152] width 7 height 9
click at [217, 33] on link "Recalculate" at bounding box center [212, 32] width 39 height 13
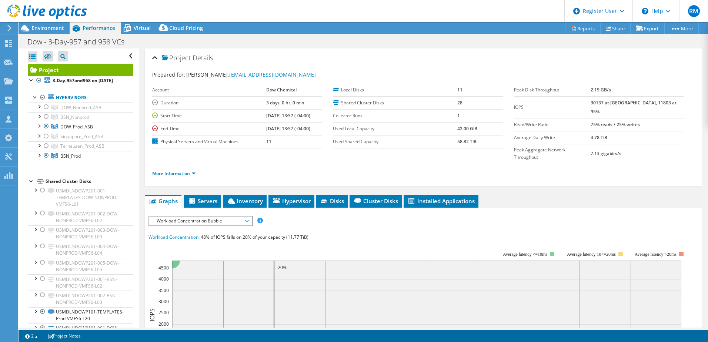
click at [147, 173] on div "Project Details Prepared for: Calob Horton, chorton3@dow.com Account Dow Chemic…" at bounding box center [423, 295] width 569 height 493
click at [129, 24] on icon at bounding box center [127, 28] width 13 height 13
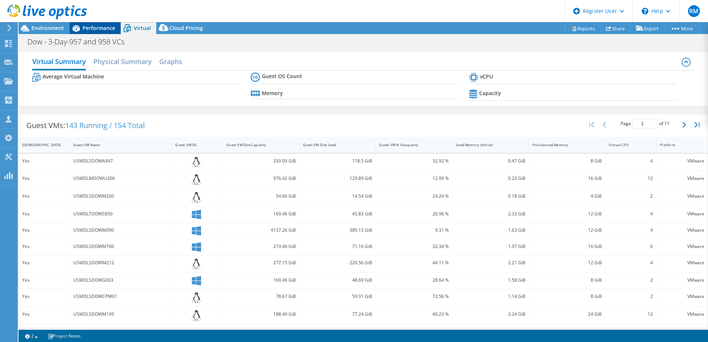
click at [99, 28] on span "Performance" at bounding box center [99, 27] width 33 height 7
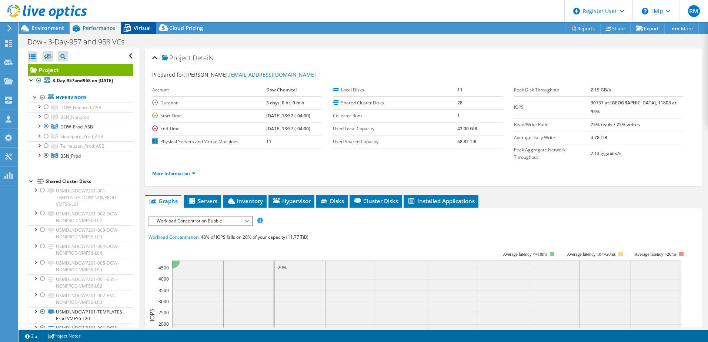
click at [141, 26] on span "Virtual" at bounding box center [142, 27] width 17 height 7
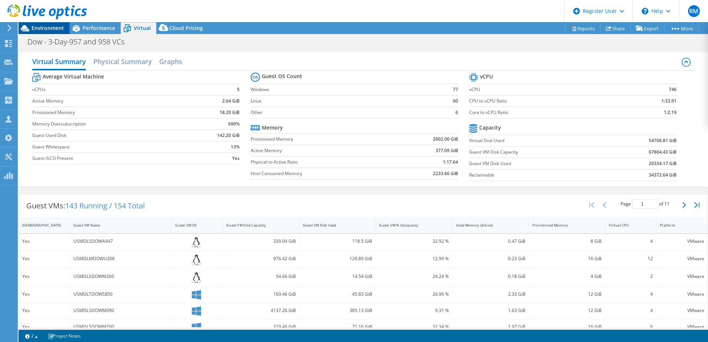
click at [61, 29] on span "Environment" at bounding box center [47, 27] width 33 height 7
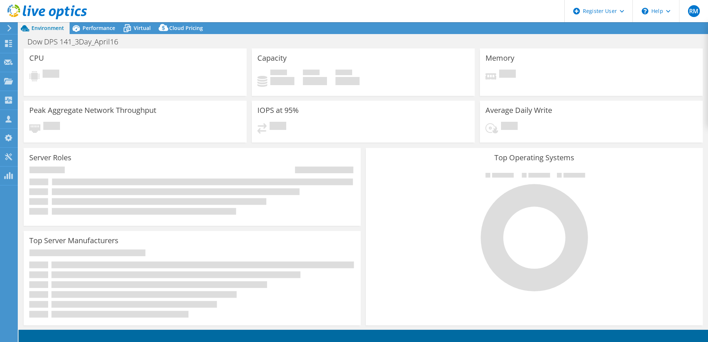
select select "USD"
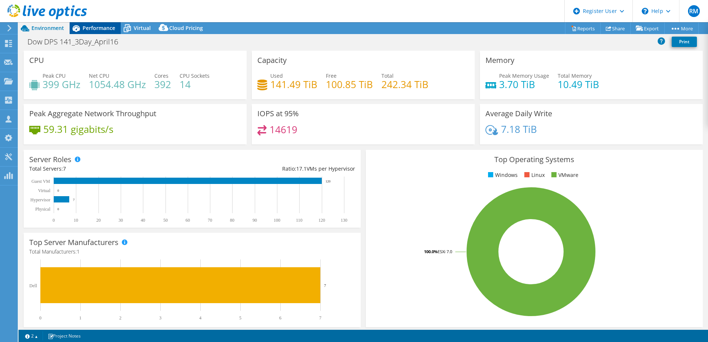
click at [103, 20] on header "RM Dell User [PERSON_NAME] [PERSON_NAME][EMAIL_ADDRESS][PERSON_NAME][DOMAIN_NAM…" at bounding box center [354, 11] width 708 height 22
click at [102, 25] on span "Performance" at bounding box center [99, 27] width 33 height 7
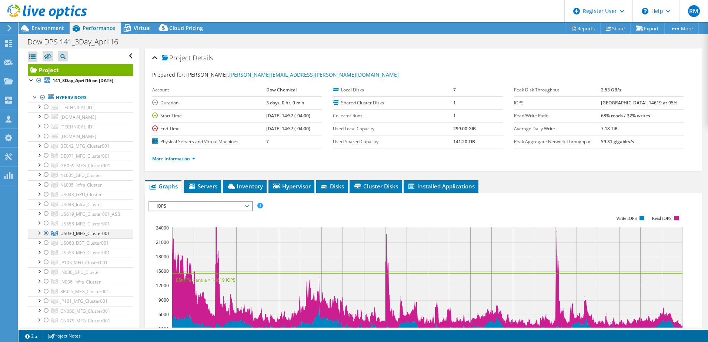
click at [46, 238] on div at bounding box center [46, 233] width 7 height 9
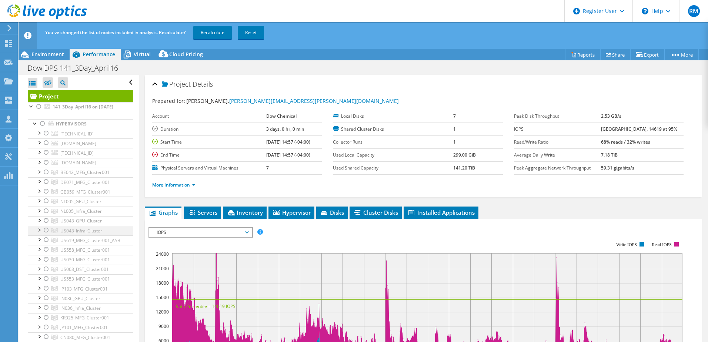
scroll to position [37, 0]
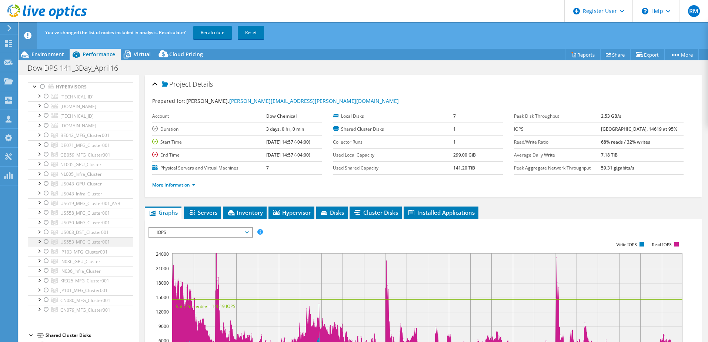
click at [48, 246] on div at bounding box center [46, 241] width 7 height 9
click at [219, 33] on link "Recalculate" at bounding box center [212, 32] width 39 height 13
click at [522, 207] on ul "Graphs Servers Inventory Hypervisor Disks Cluster Disks Installed Applications" at bounding box center [424, 213] width 558 height 13
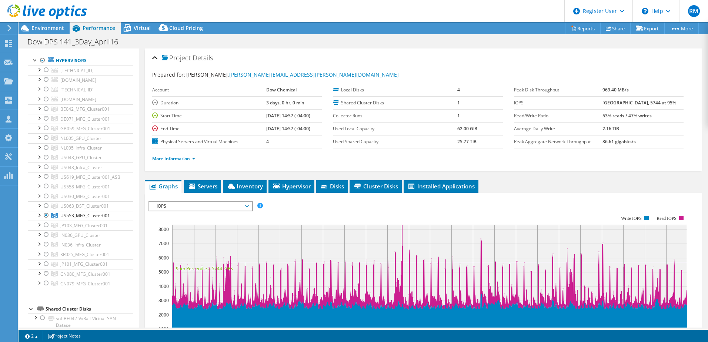
click at [531, 188] on ul "Graphs Servers Inventory Hypervisor Disks Cluster Disks Installed Applications" at bounding box center [424, 186] width 558 height 13
drag, startPoint x: 43, startPoint y: 24, endPoint x: 58, endPoint y: 29, distance: 15.2
click at [43, 24] on div at bounding box center [43, 12] width 87 height 25
click at [46, 28] on span "Environment" at bounding box center [47, 27] width 33 height 7
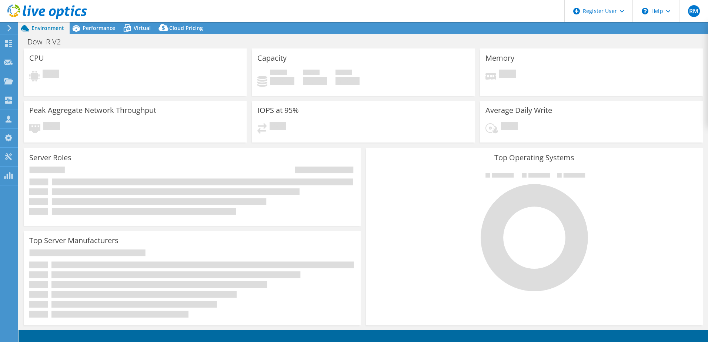
select select "USD"
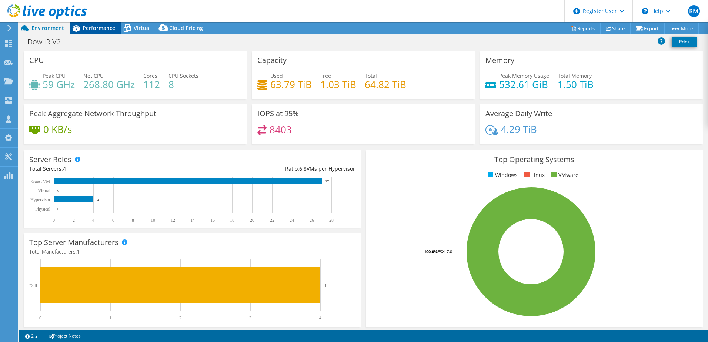
click at [89, 29] on span "Performance" at bounding box center [99, 27] width 33 height 7
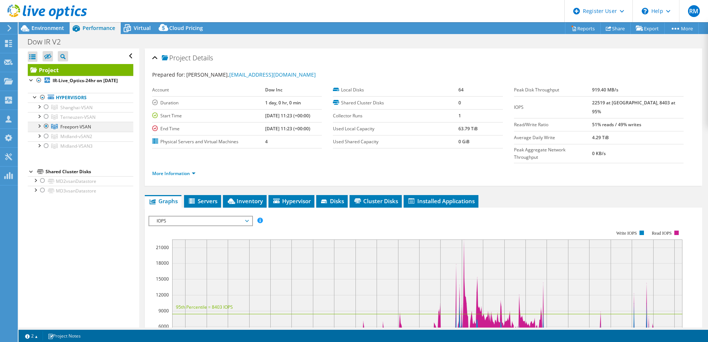
click at [47, 131] on div at bounding box center [46, 126] width 7 height 9
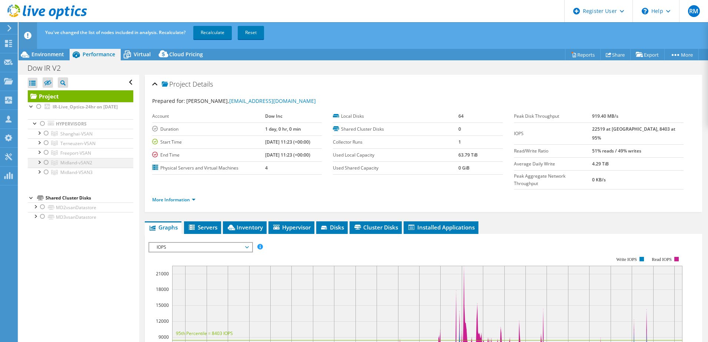
click at [48, 167] on div at bounding box center [46, 162] width 7 height 9
click at [48, 177] on div at bounding box center [46, 172] width 7 height 9
click at [213, 35] on link "Recalculate" at bounding box center [212, 32] width 39 height 13
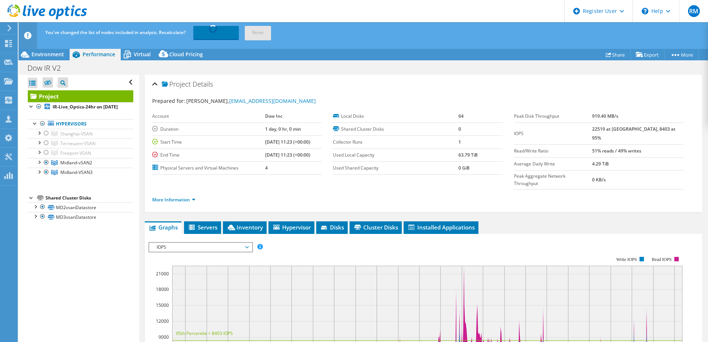
click at [589, 204] on div "Project Details Prepared for: [PERSON_NAME], [EMAIL_ADDRESS][DOMAIN_NAME] Accou…" at bounding box center [423, 311] width 569 height 472
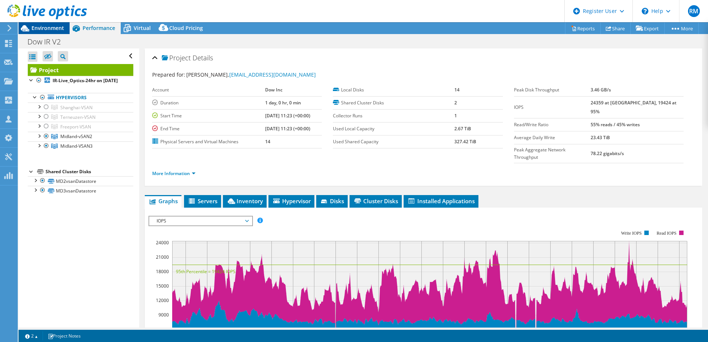
click at [40, 26] on span "Environment" at bounding box center [47, 27] width 33 height 7
